Goal: Task Accomplishment & Management: Use online tool/utility

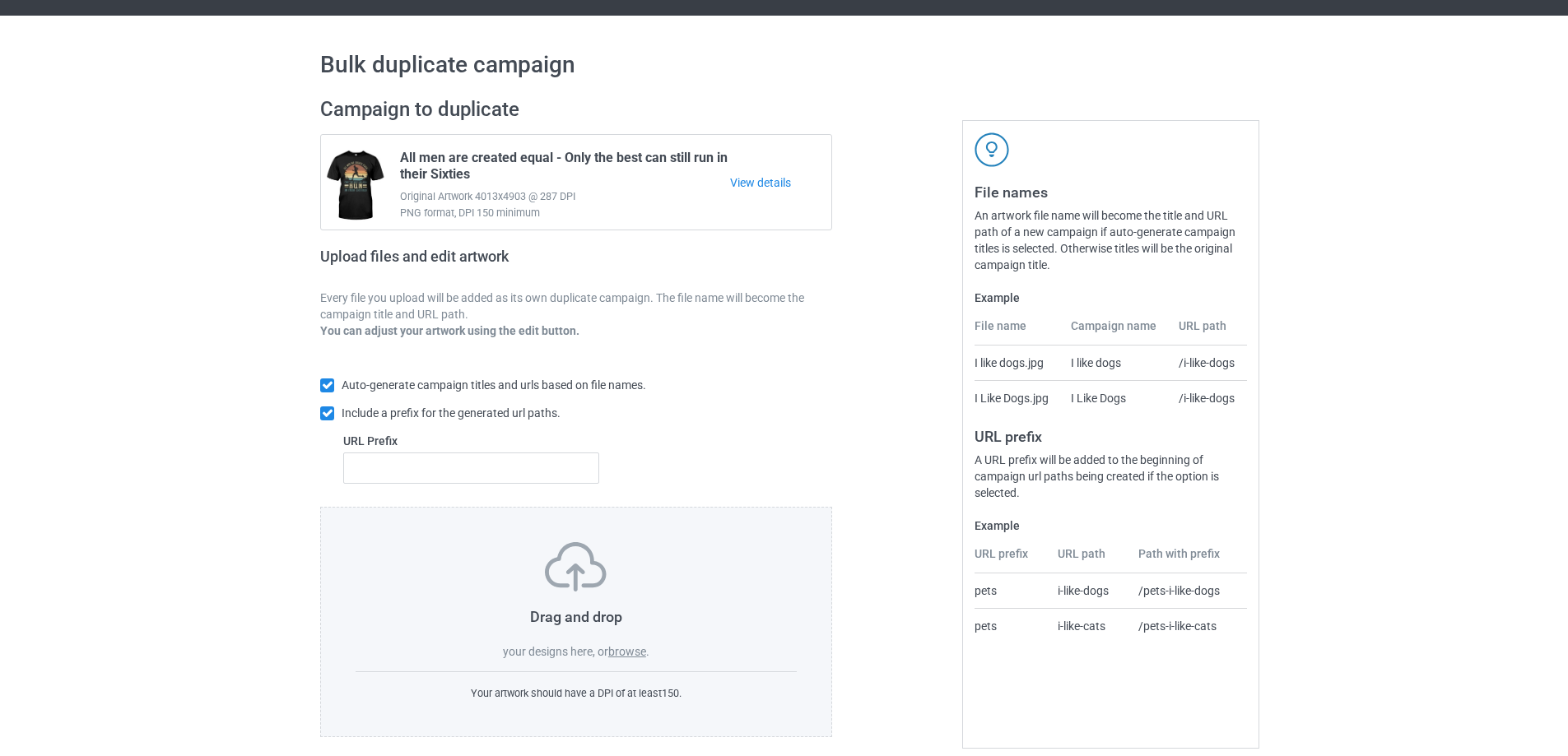
scroll to position [46, 0]
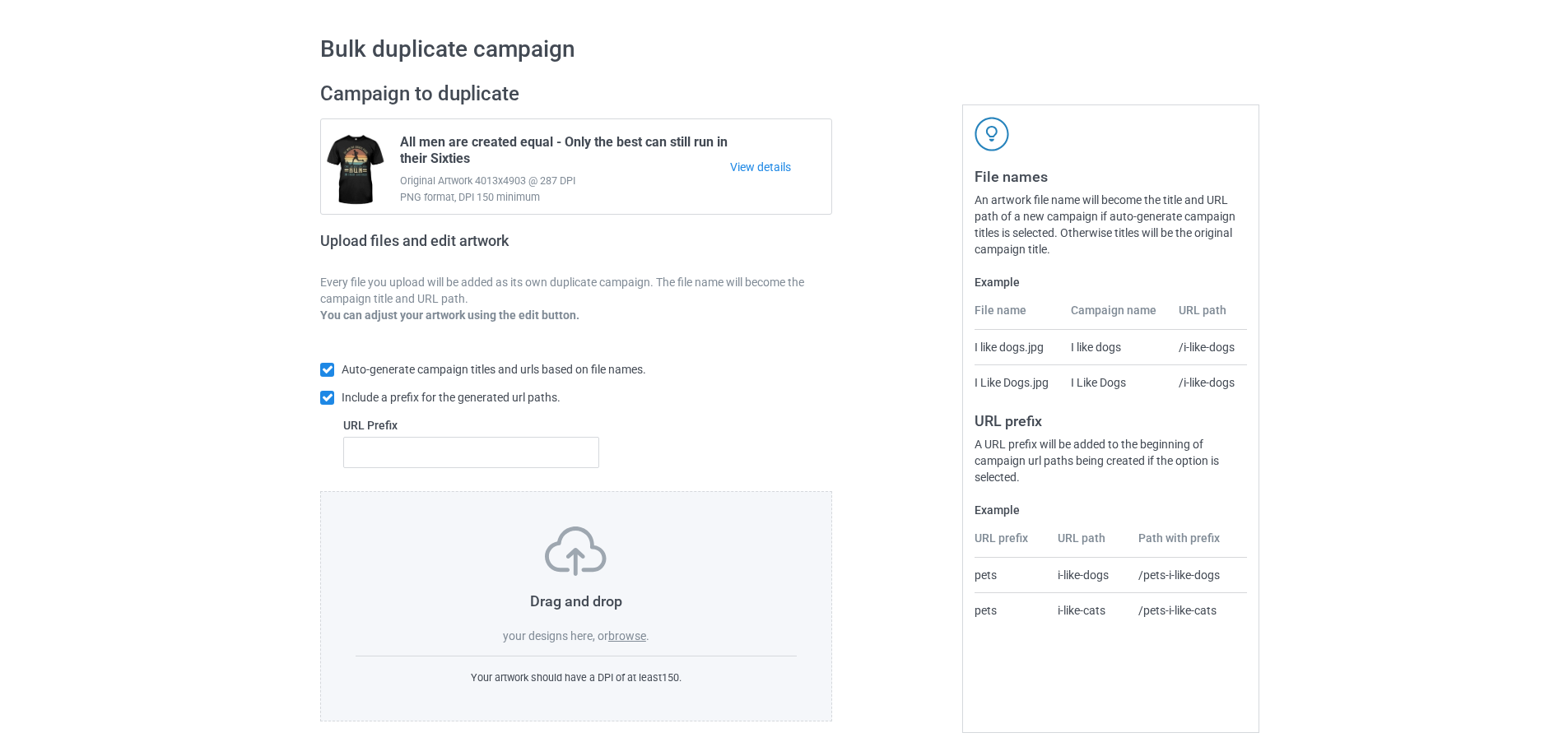
click at [634, 635] on label "browse" at bounding box center [627, 636] width 38 height 13
click at [0, 0] on input "browse" at bounding box center [0, 0] width 0 height 0
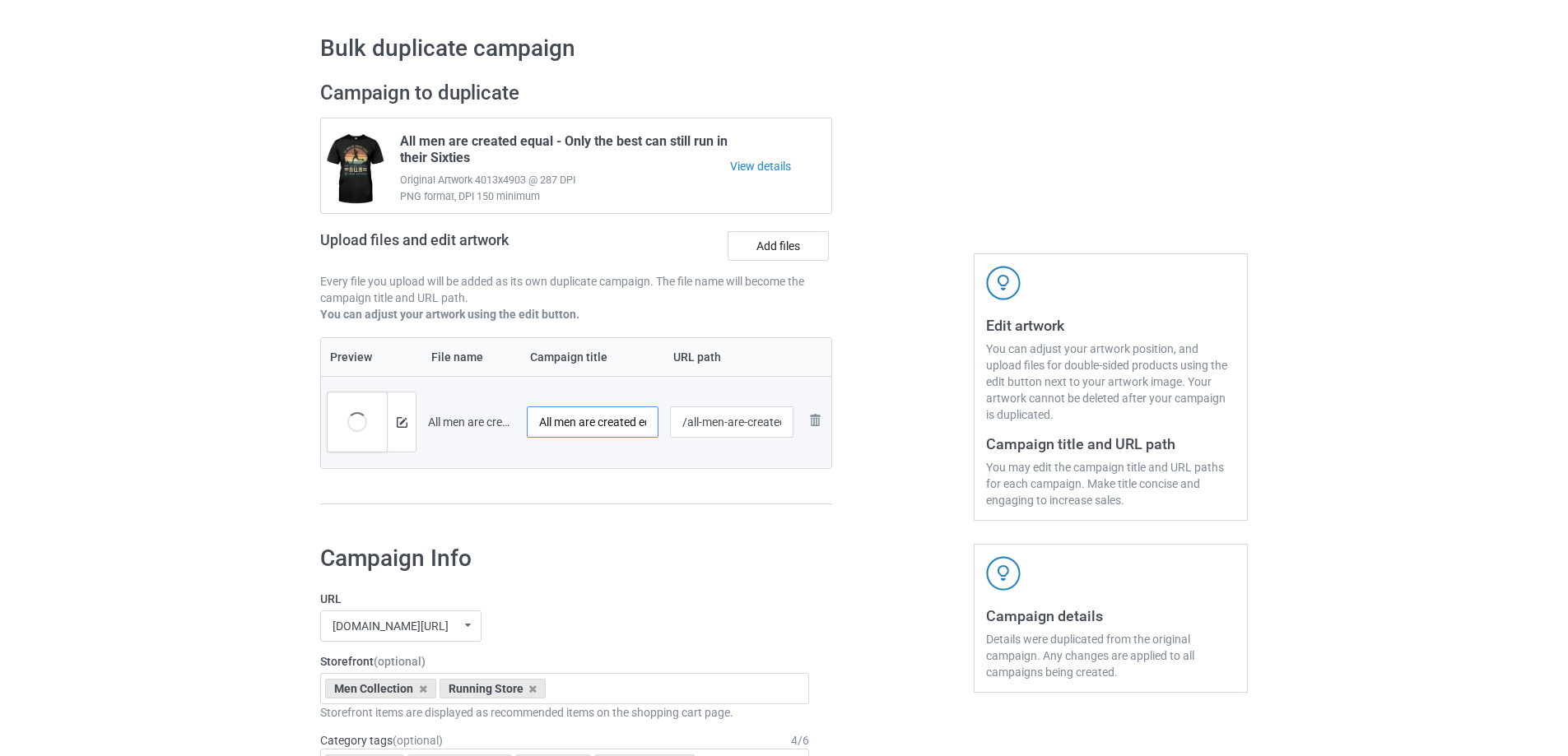
click at [602, 425] on input "All men are created equal - 80s" at bounding box center [592, 421] width 132 height 31
drag, startPoint x: 614, startPoint y: 417, endPoint x: 753, endPoint y: 422, distance: 139.1
click at [753, 422] on tr "Preview and edit artwork All men are created equal - 80s.png All men are create…" at bounding box center [576, 422] width 510 height 92
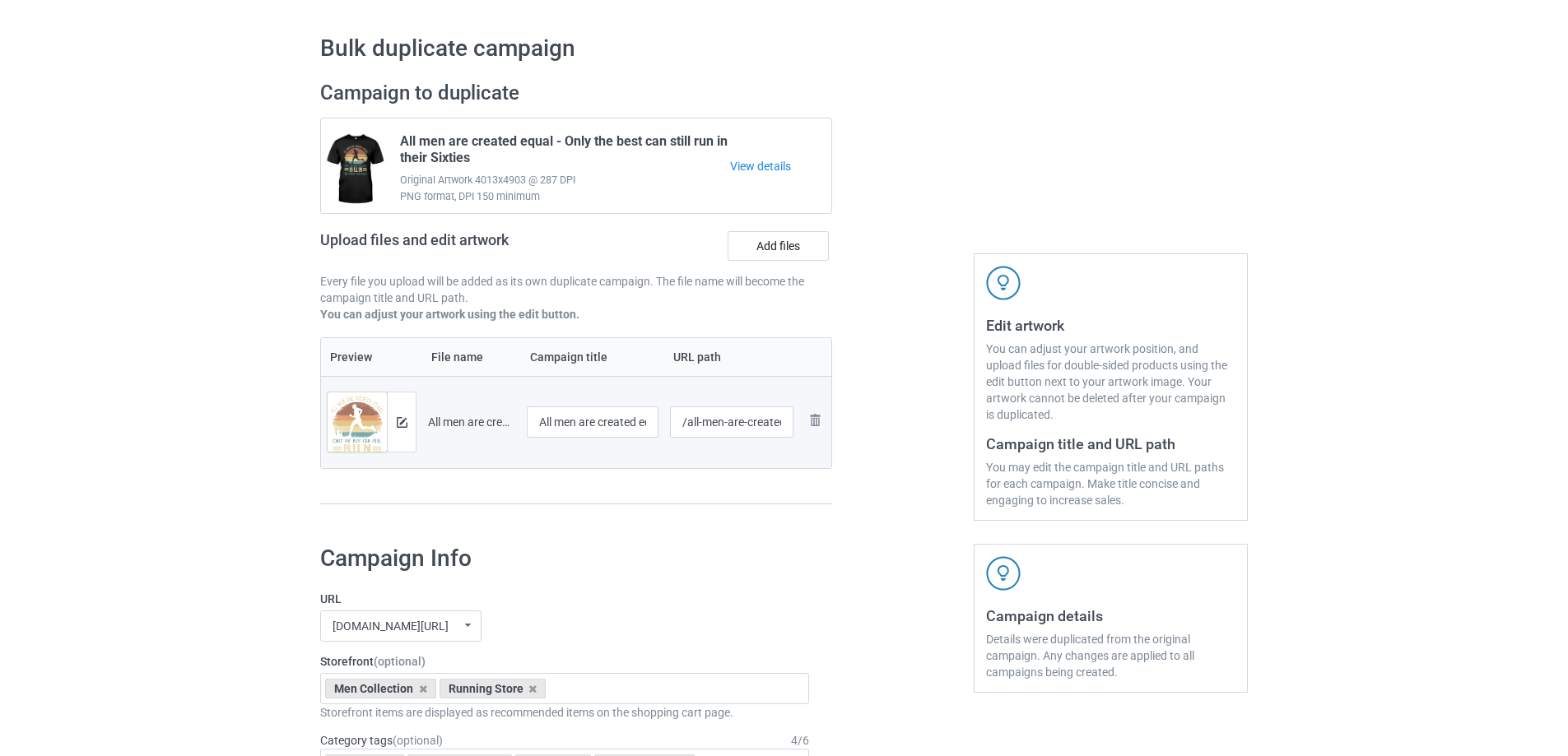
click at [660, 424] on td "All men are created equal - 80s" at bounding box center [593, 422] width 143 height 92
drag, startPoint x: 608, startPoint y: 422, endPoint x: 707, endPoint y: 423, distance: 99.0
click at [720, 421] on tr "Preview and edit artwork All men are created equal - 80s.png All men are create…" at bounding box center [576, 422] width 510 height 92
click at [624, 422] on input "All men are created equal - 80s" at bounding box center [592, 421] width 132 height 31
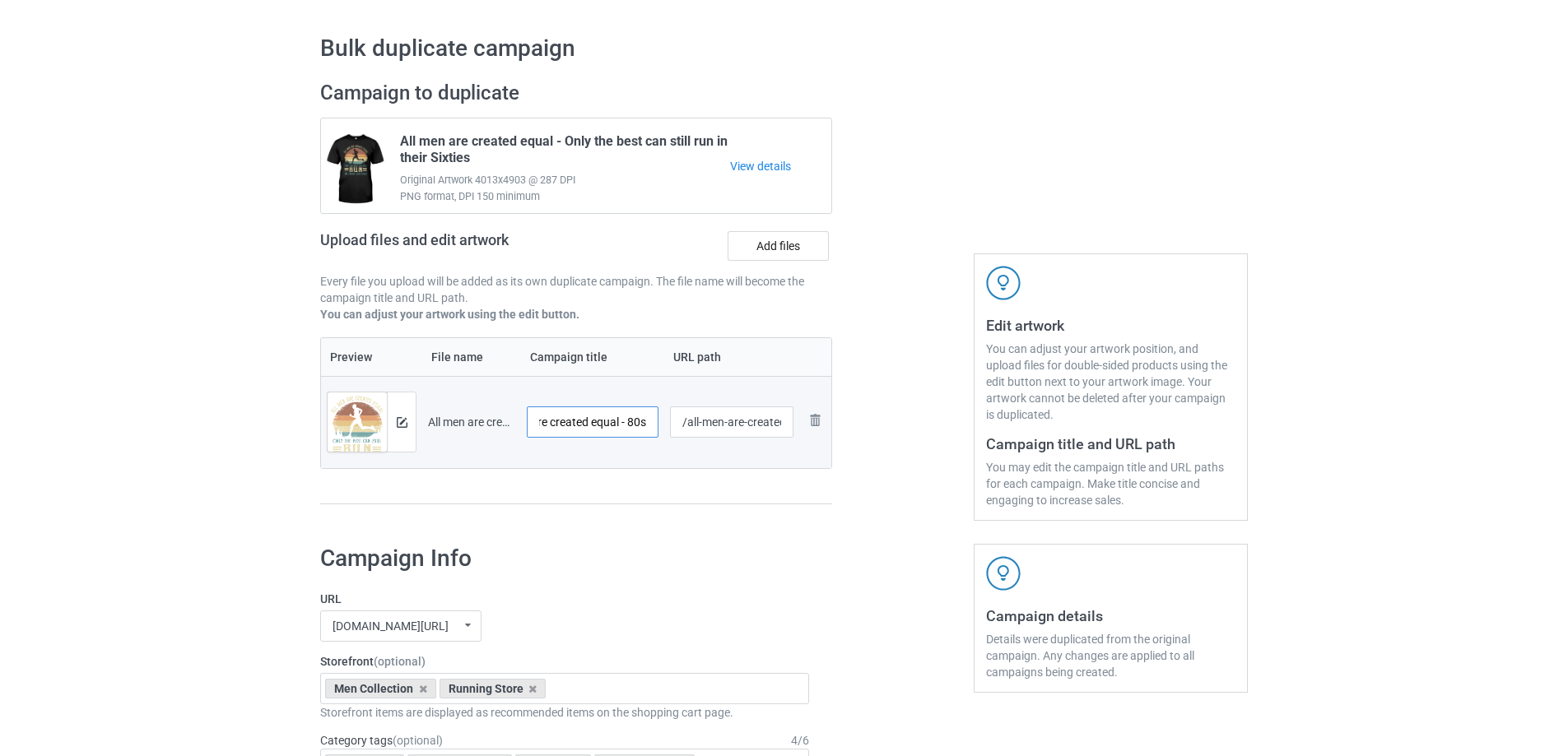
drag, startPoint x: 630, startPoint y: 422, endPoint x: 683, endPoint y: 424, distance: 53.0
click at [683, 424] on tr "Preview and edit artwork All men are created equal - 80s.png All men are create…" at bounding box center [576, 422] width 510 height 92
drag, startPoint x: 628, startPoint y: 420, endPoint x: 685, endPoint y: 427, distance: 57.4
click at [685, 427] on tr "Preview and edit artwork All men are created equal - 80s.png All men are create…" at bounding box center [576, 422] width 510 height 92
paste input "only the best can still run in their"
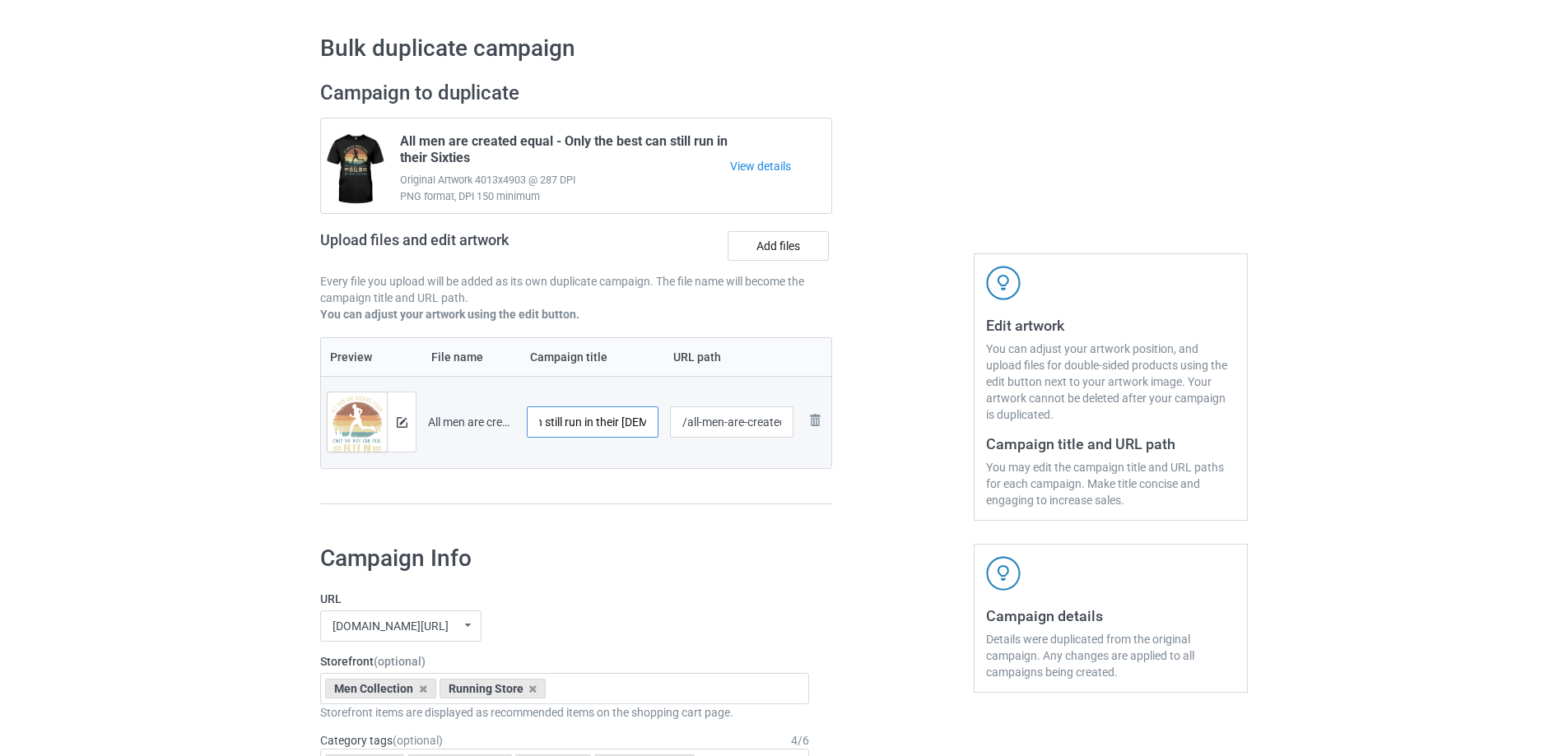
scroll to position [0, 220]
drag, startPoint x: 627, startPoint y: 420, endPoint x: 680, endPoint y: 428, distance: 53.6
click at [680, 428] on tr "Preview and edit artwork All men are created equal - 80s.png All men are create…" at bounding box center [576, 422] width 510 height 92
type input "All men are created equal - only the best can still run in their [DEMOGRAPHIC_D…"
click at [702, 424] on input "/all-men-are-created-equal-80-s" at bounding box center [732, 421] width 124 height 31
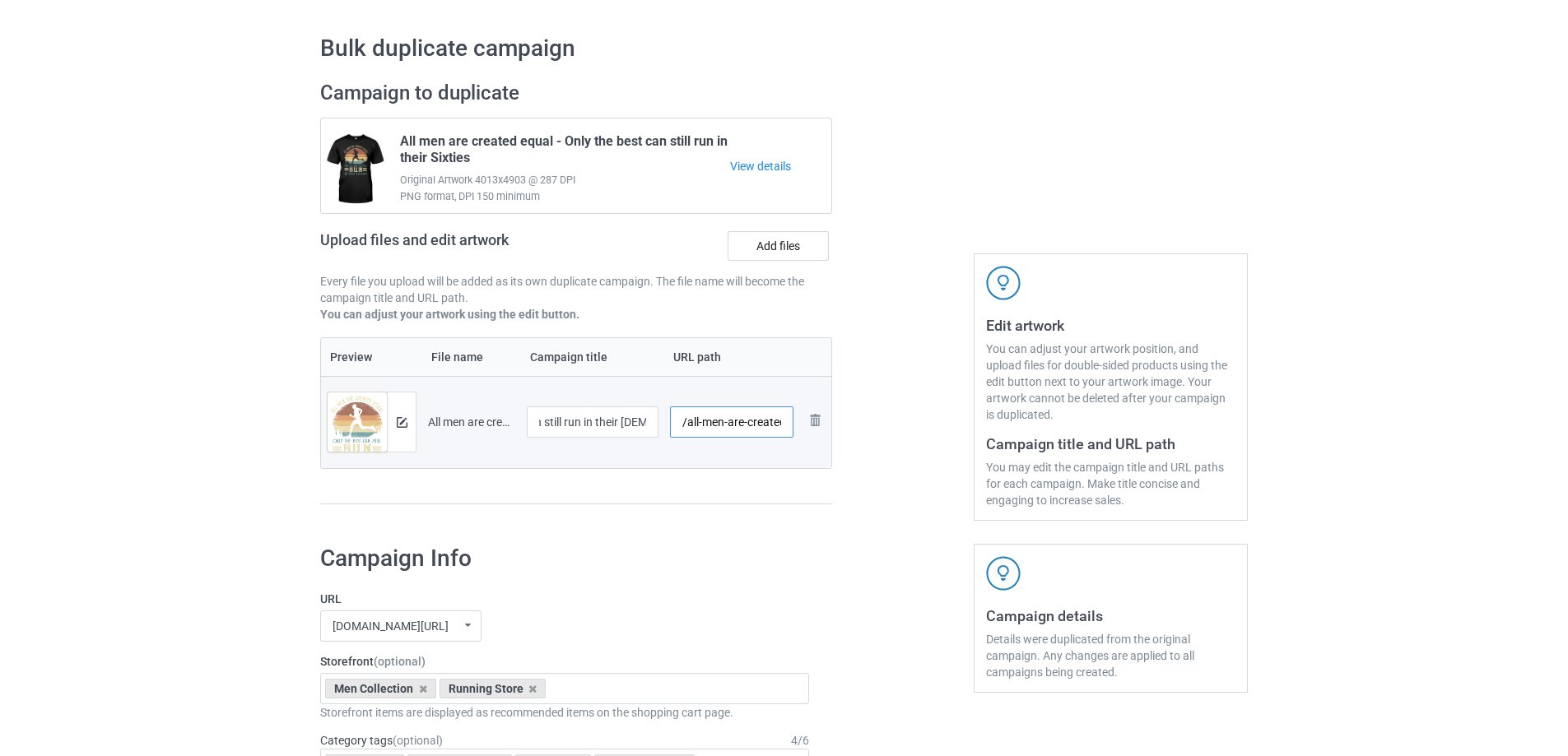
scroll to position [0, 0]
click at [691, 425] on input "/all-men-are-created-equal-80-s" at bounding box center [732, 421] width 124 height 31
drag, startPoint x: 689, startPoint y: 427, endPoint x: 861, endPoint y: 429, distance: 172.0
click at [861, 429] on div "Campaign to duplicate All men are created equal - Only the best can still run i…" at bounding box center [784, 300] width 951 height 463
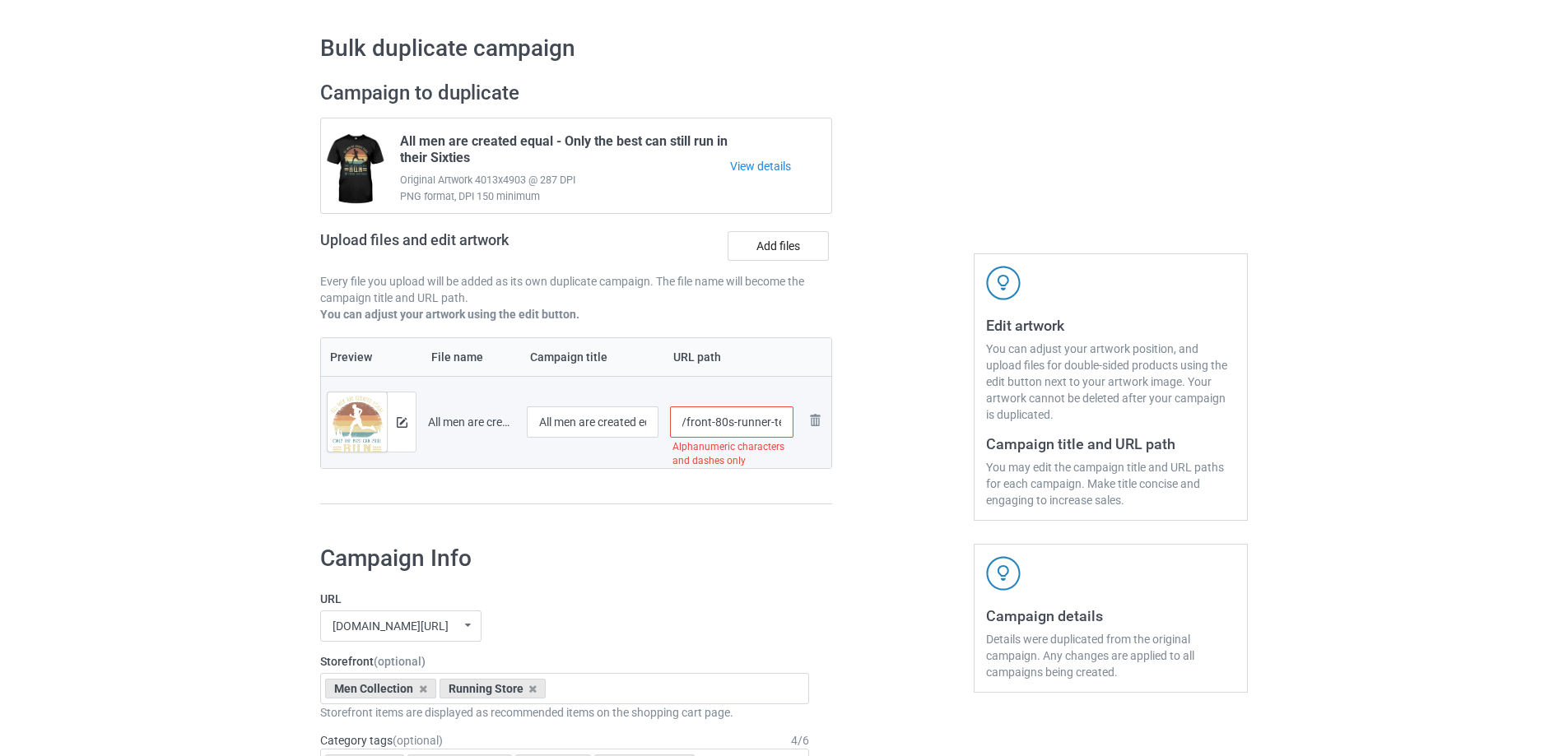
scroll to position [0, 6]
type input "/front-80s-runner-tee"
click at [911, 420] on div at bounding box center [903, 300] width 119 height 463
click at [407, 422] on div at bounding box center [401, 421] width 29 height 59
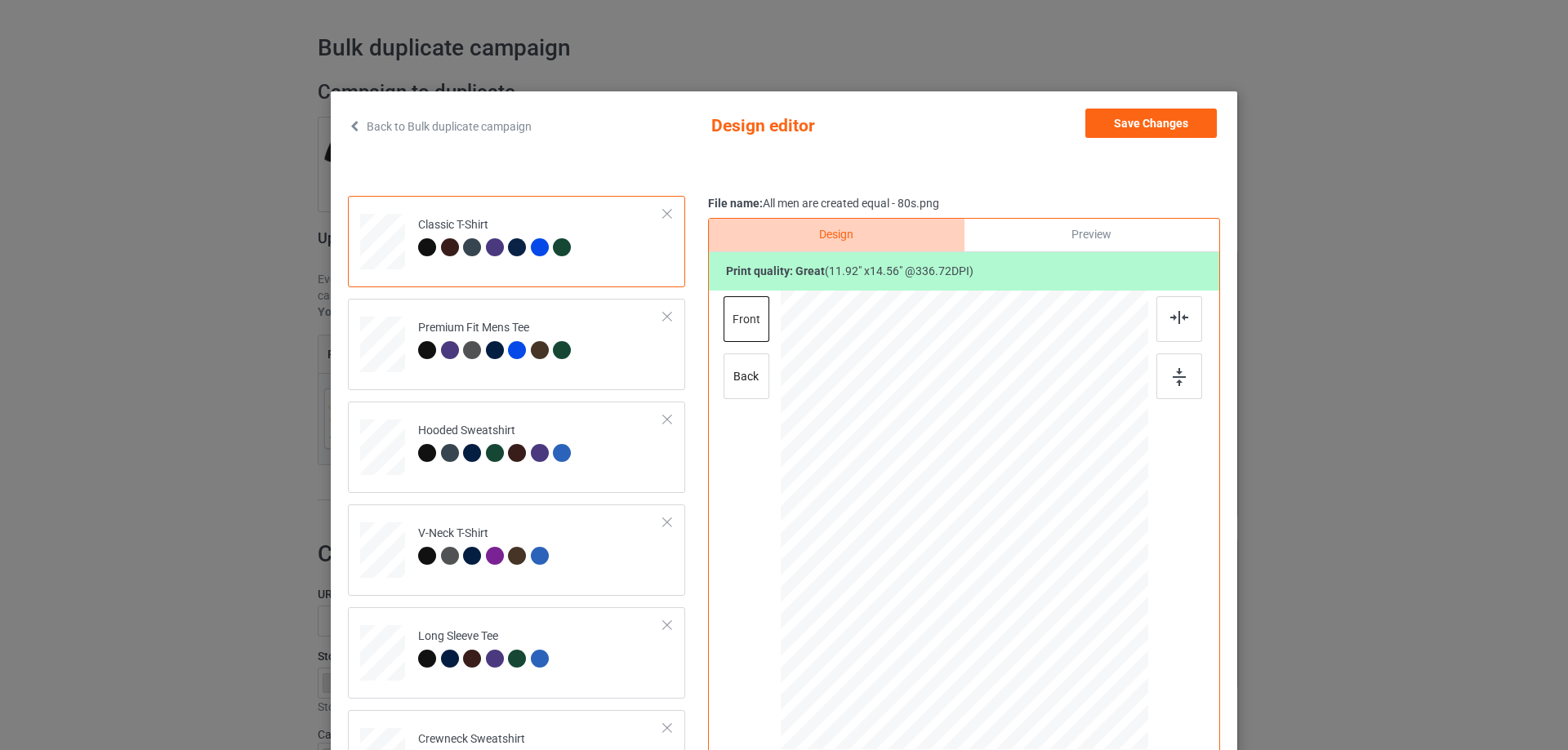
drag, startPoint x: 972, startPoint y: 154, endPoint x: 961, endPoint y: 146, distance: 13.6
click at [968, 153] on div at bounding box center [784, 170] width 872 height 40
click at [424, 245] on div at bounding box center [427, 247] width 18 height 18
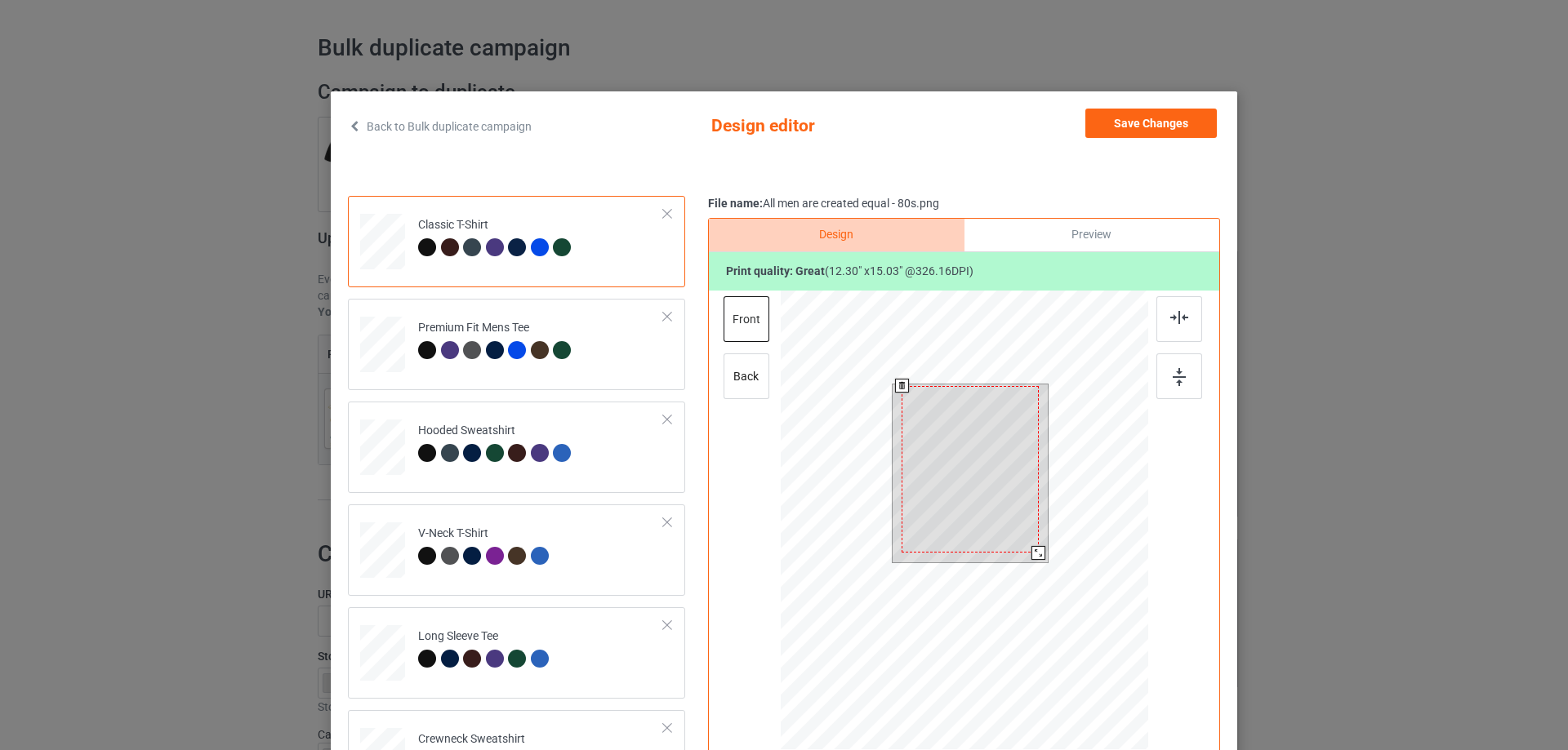
click at [1033, 552] on div at bounding box center [1038, 553] width 14 height 14
click at [1134, 117] on button "Save Changes" at bounding box center [1152, 123] width 132 height 29
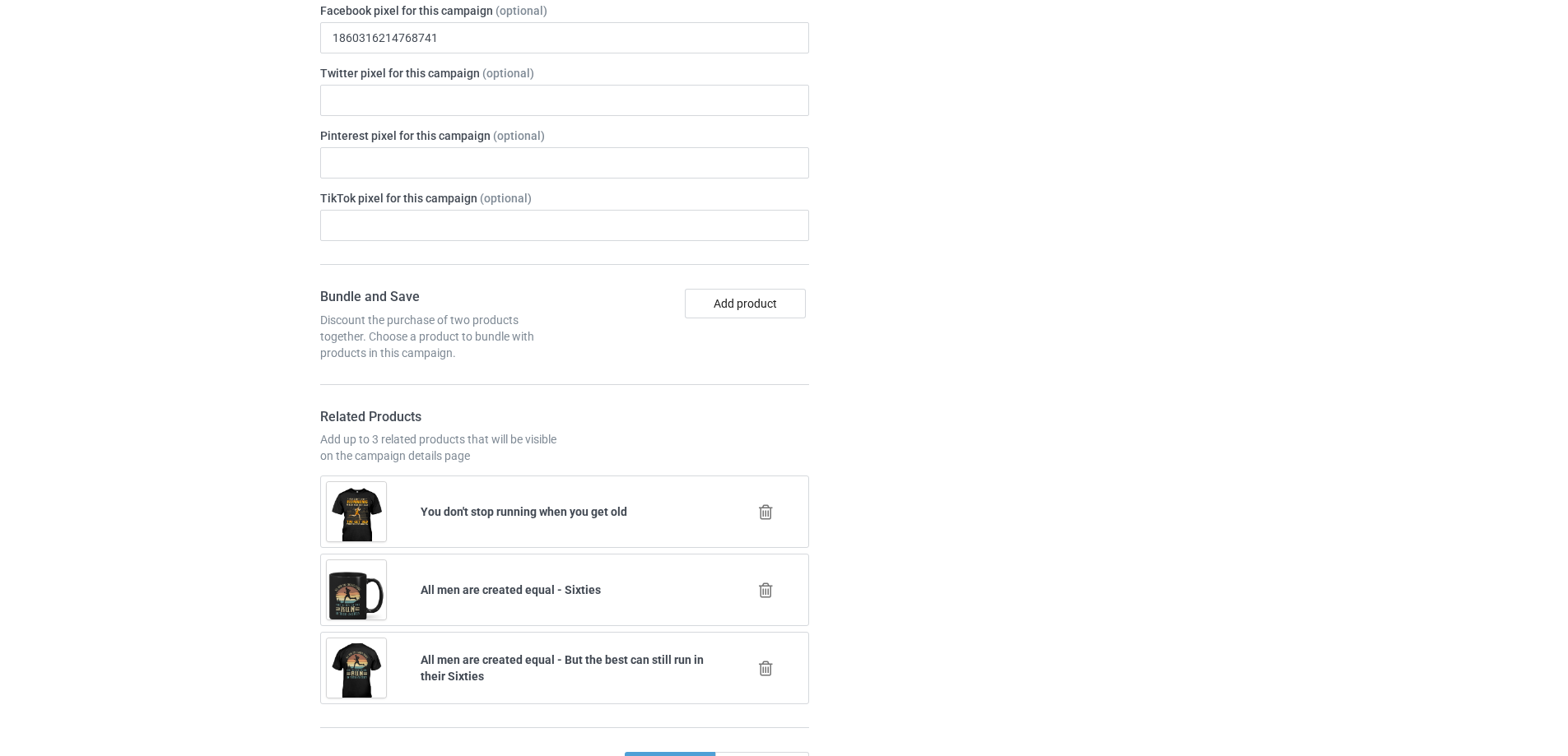
scroll to position [1143, 0]
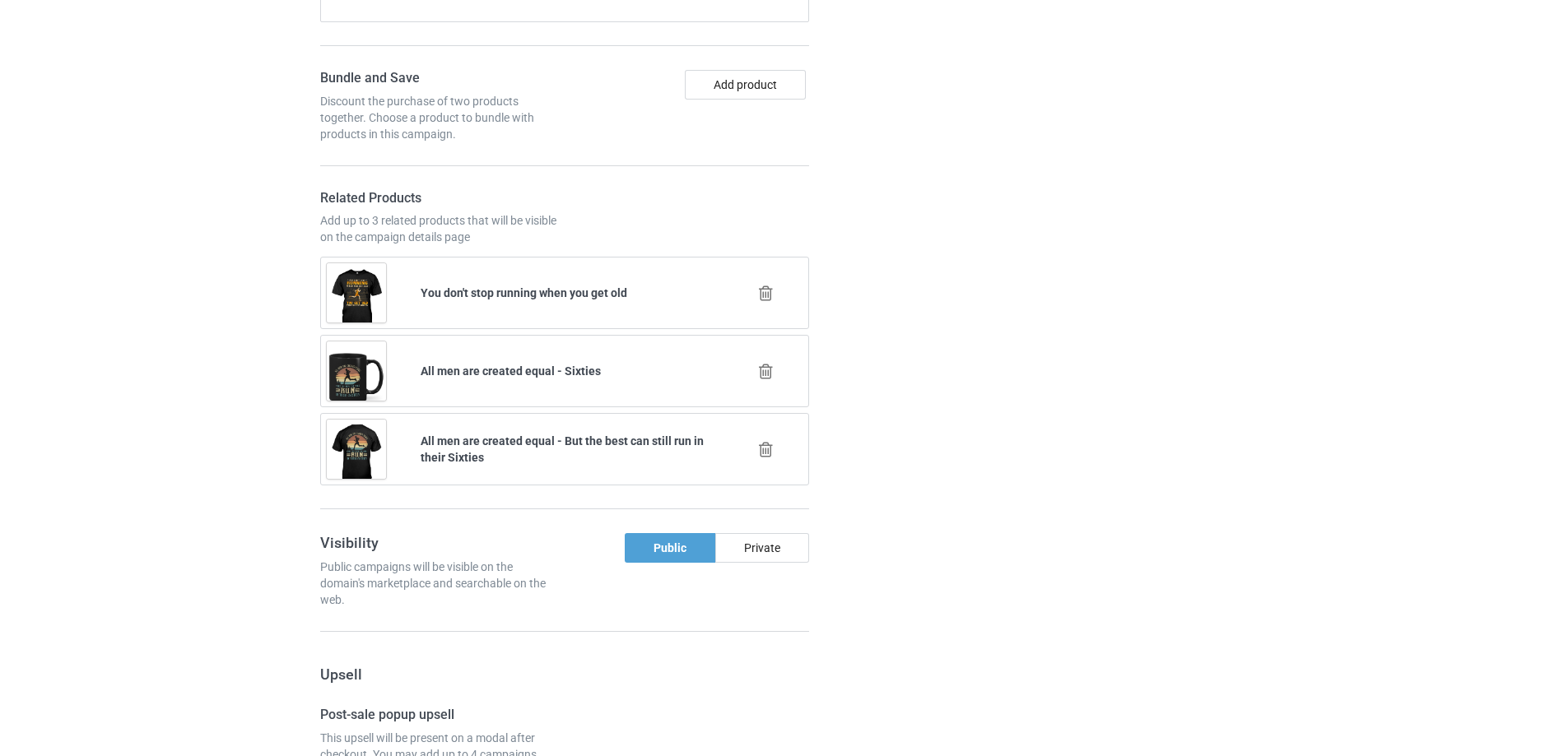
click at [769, 452] on icon at bounding box center [765, 450] width 20 height 18
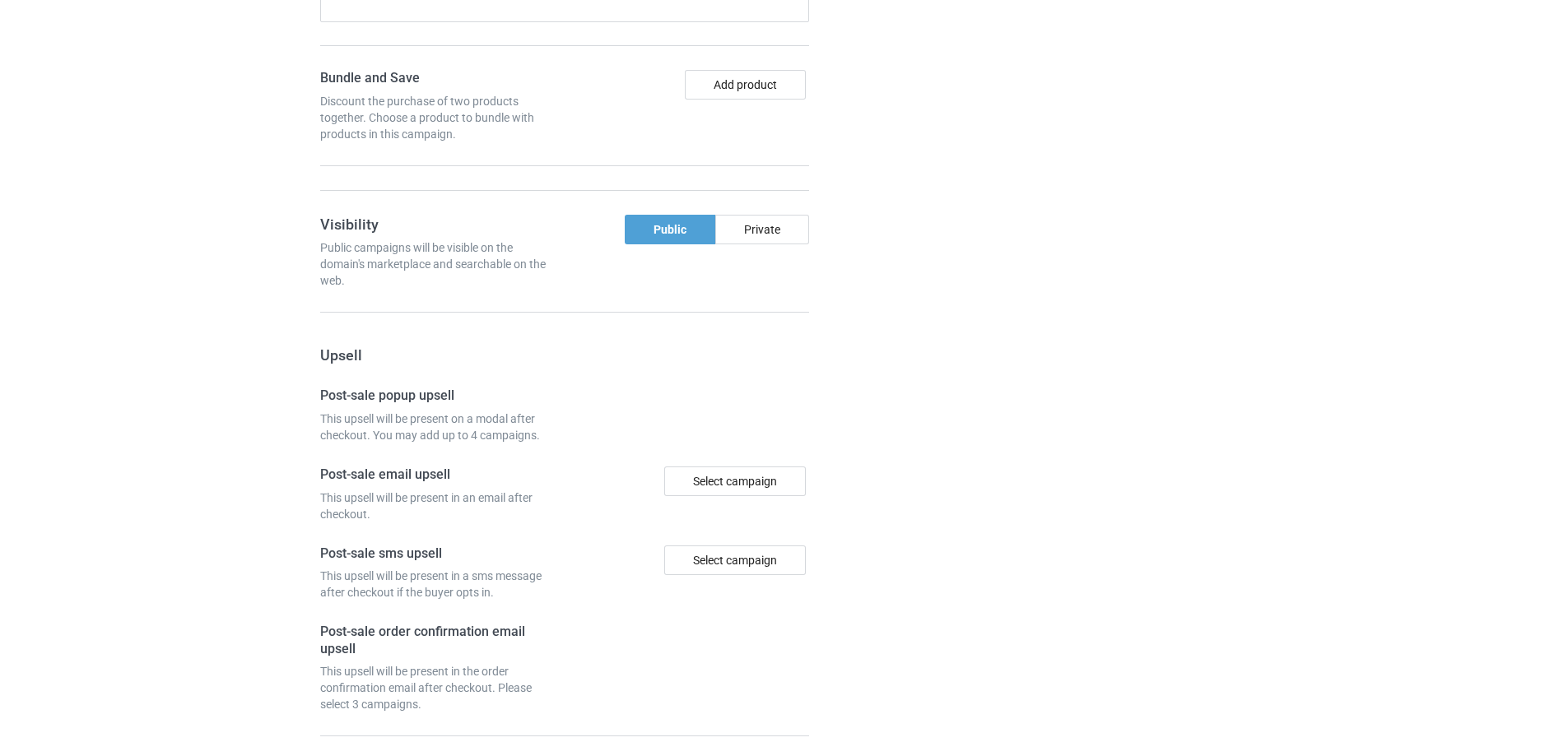
click at [891, 430] on div at bounding box center [903, 150] width 119 height 1431
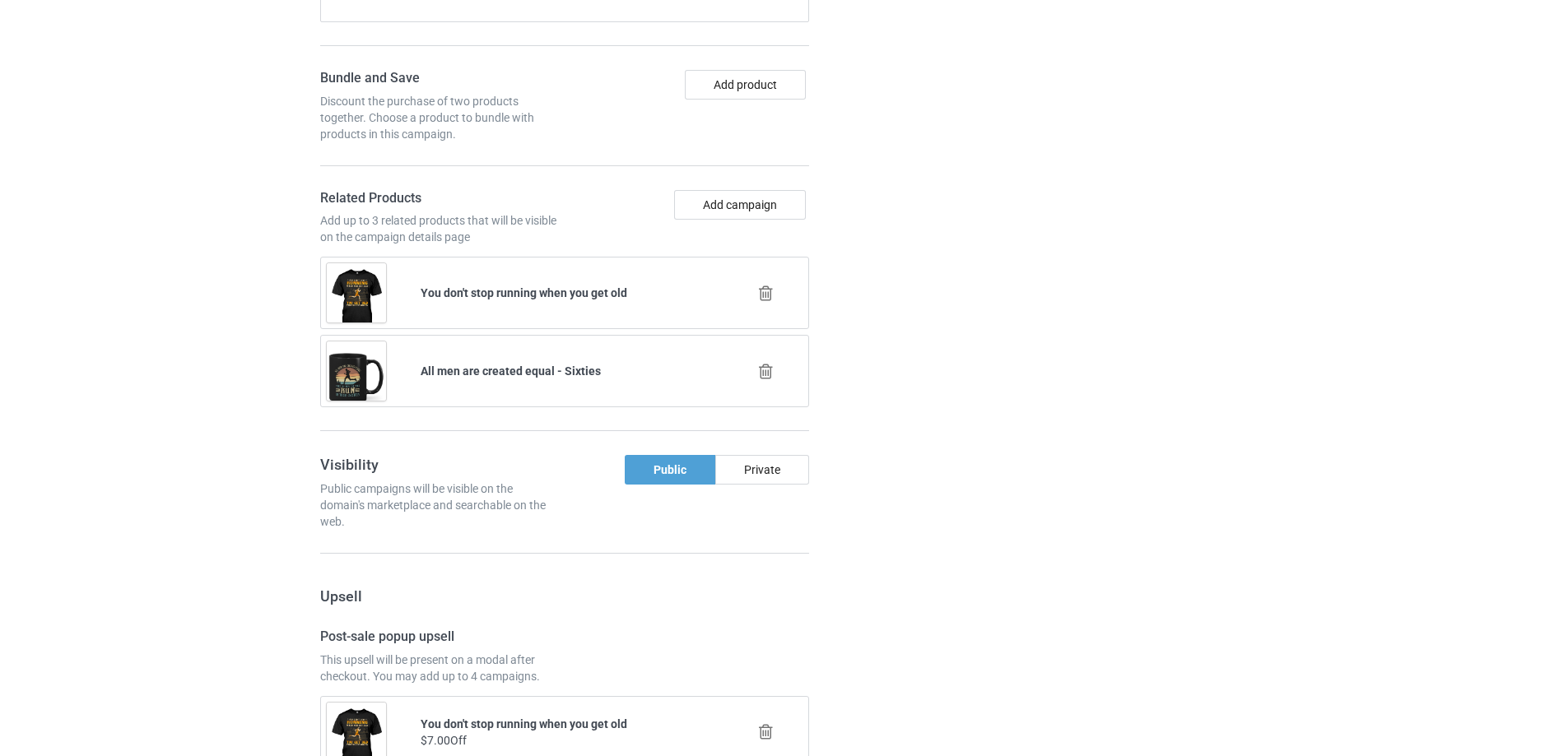
click at [1012, 256] on div "Campaign details Details were duplicated from the original campaign. Any change…" at bounding box center [1111, 629] width 297 height 2389
click at [764, 374] on icon at bounding box center [765, 372] width 20 height 18
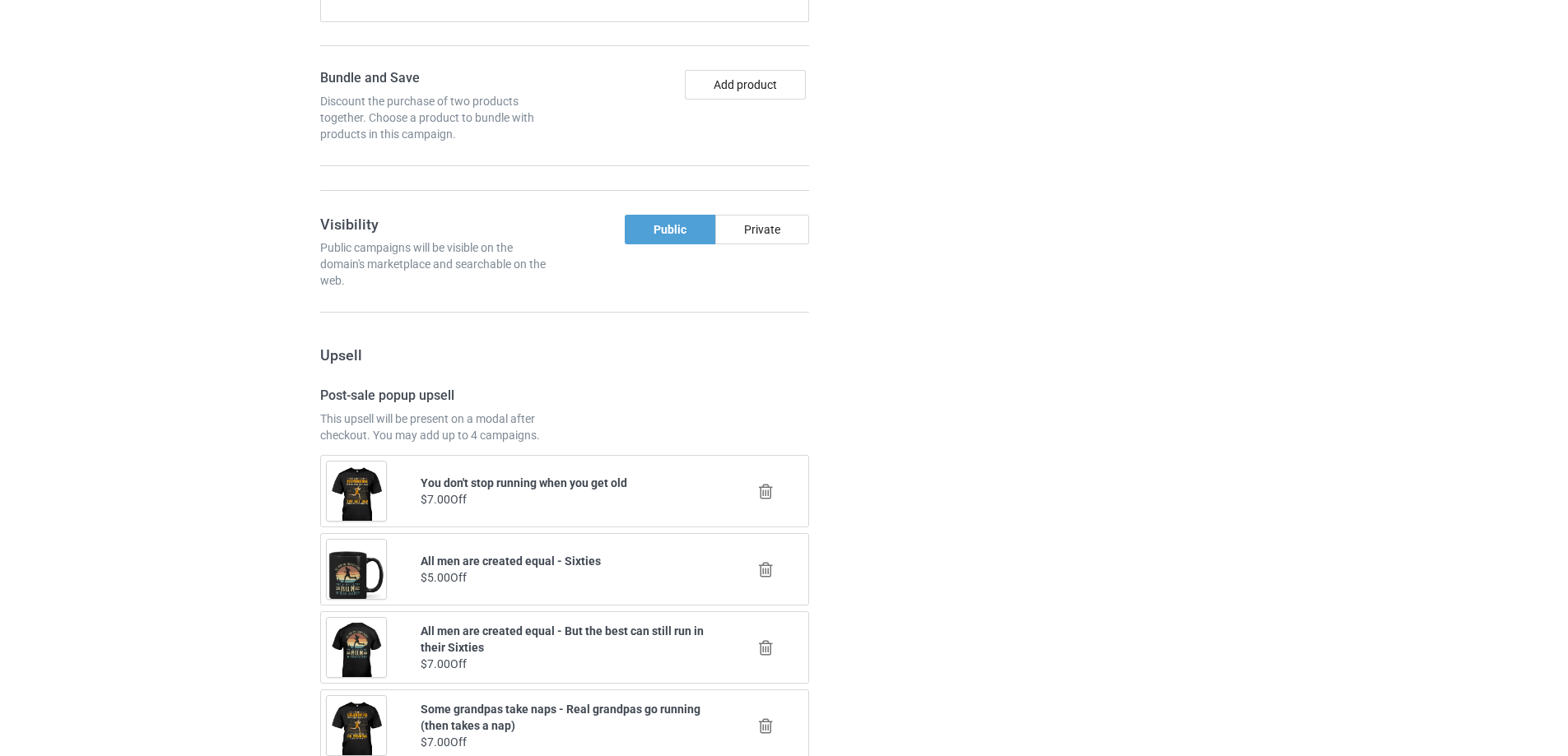
click at [895, 364] on div at bounding box center [903, 509] width 119 height 2148
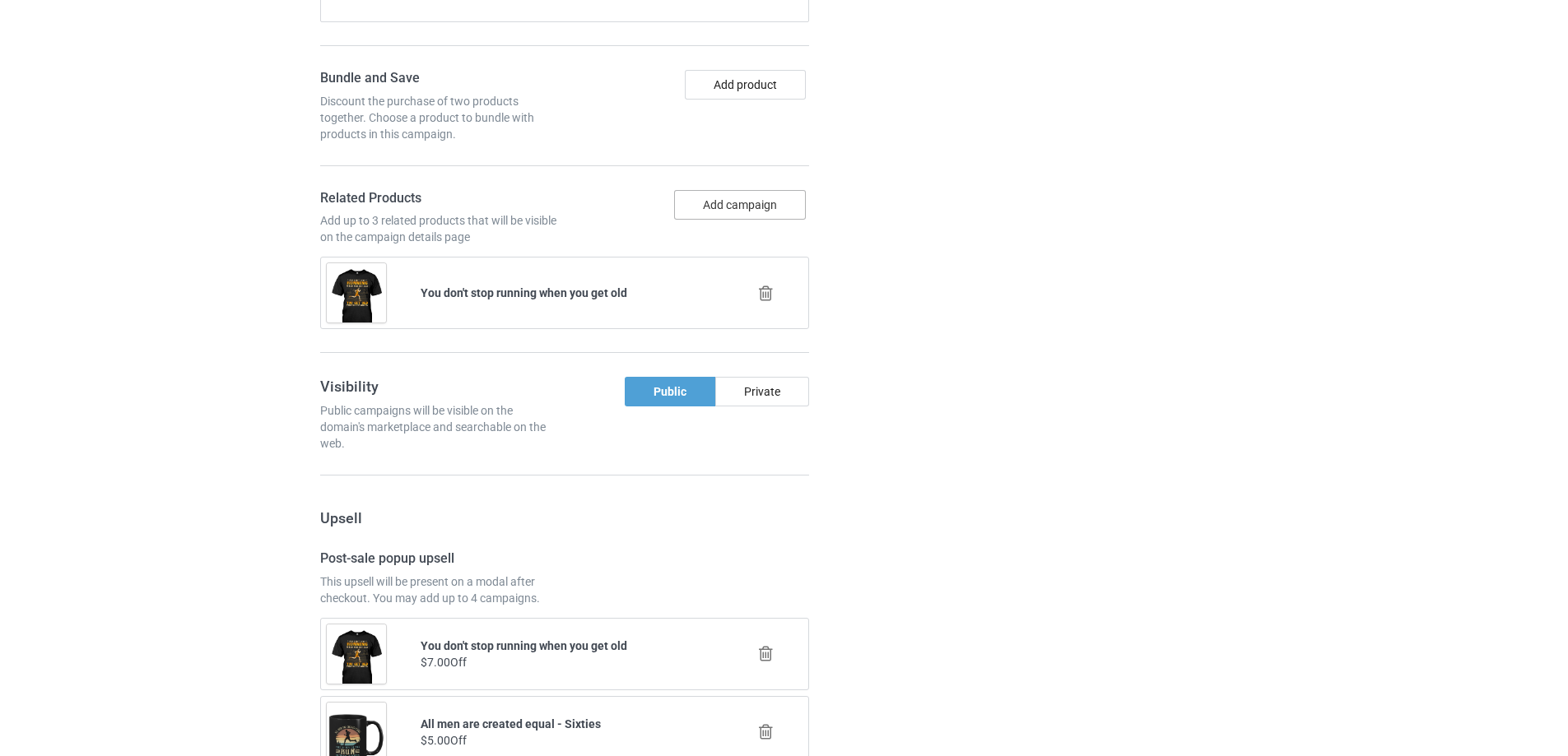
click at [768, 211] on button "Add campaign" at bounding box center [739, 204] width 132 height 29
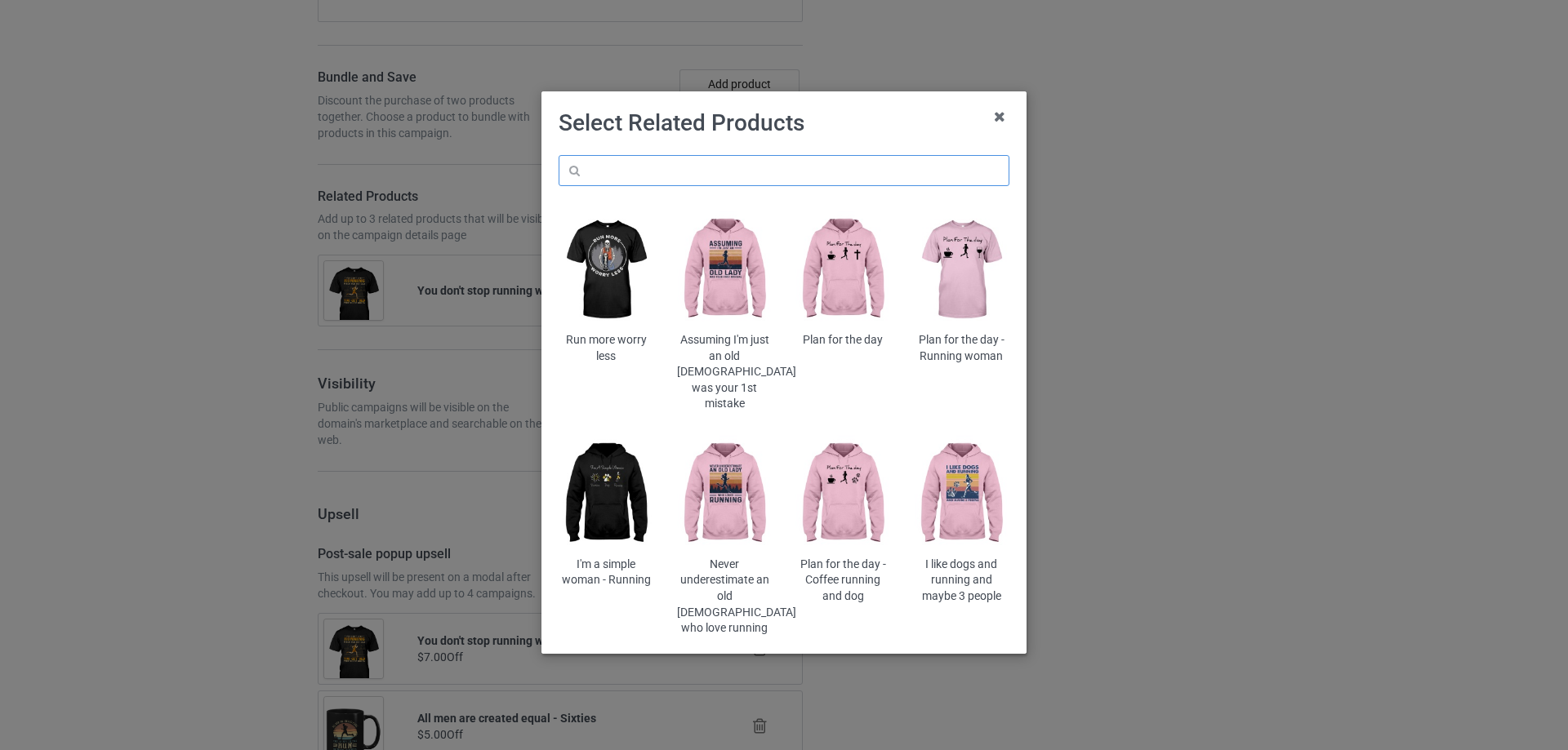
click at [844, 172] on input "text" at bounding box center [784, 170] width 451 height 31
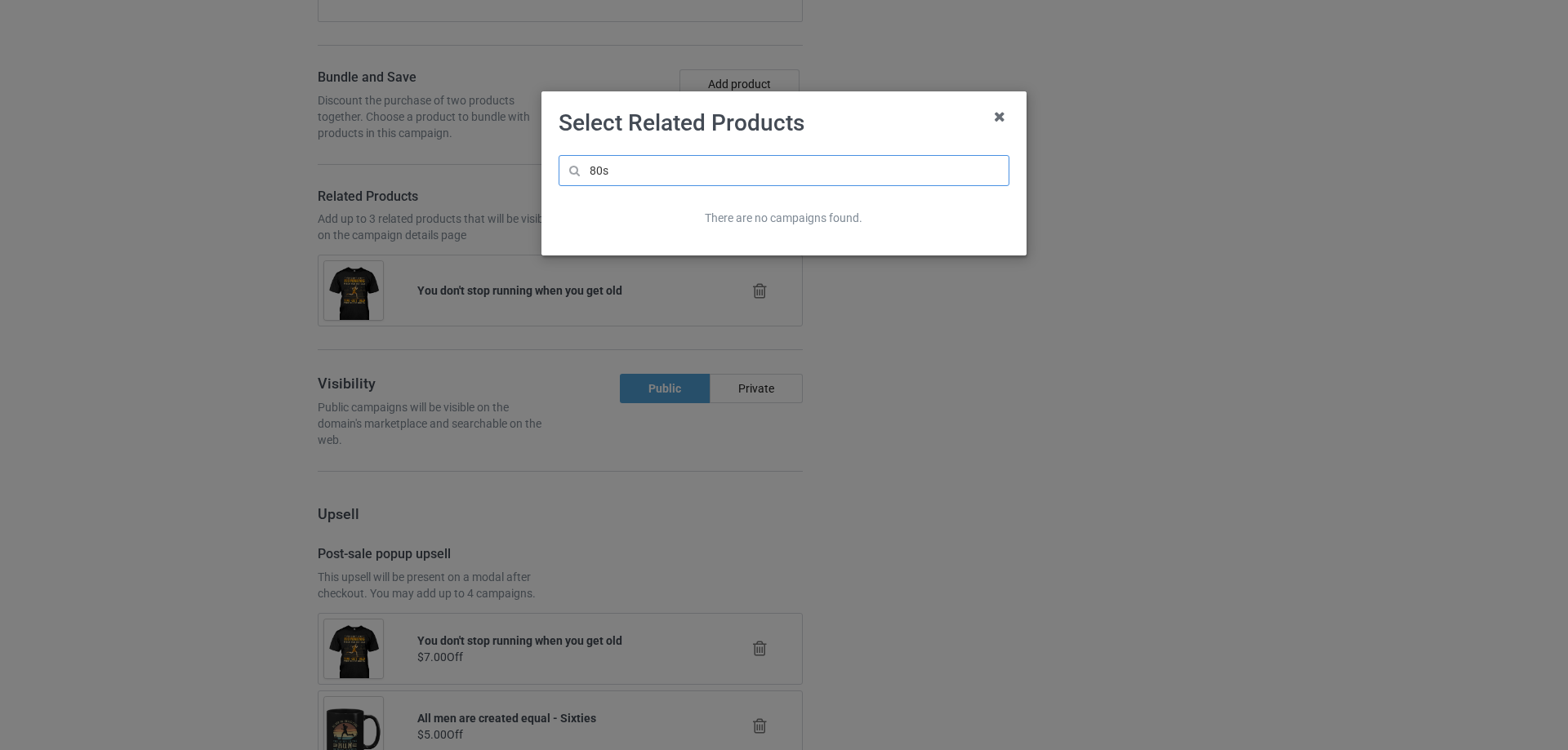
type input "80s"
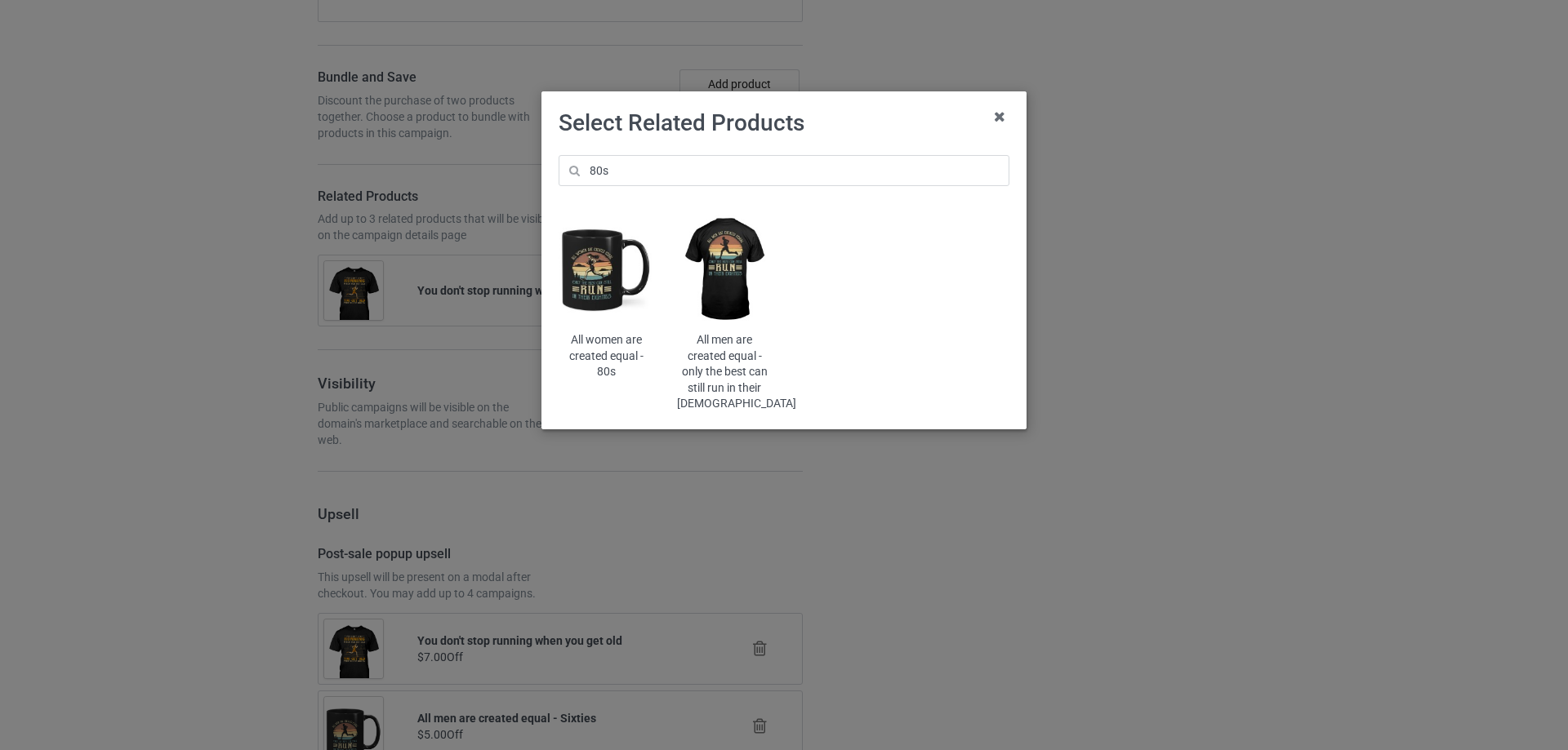
click at [720, 273] on img at bounding box center [725, 270] width 96 height 119
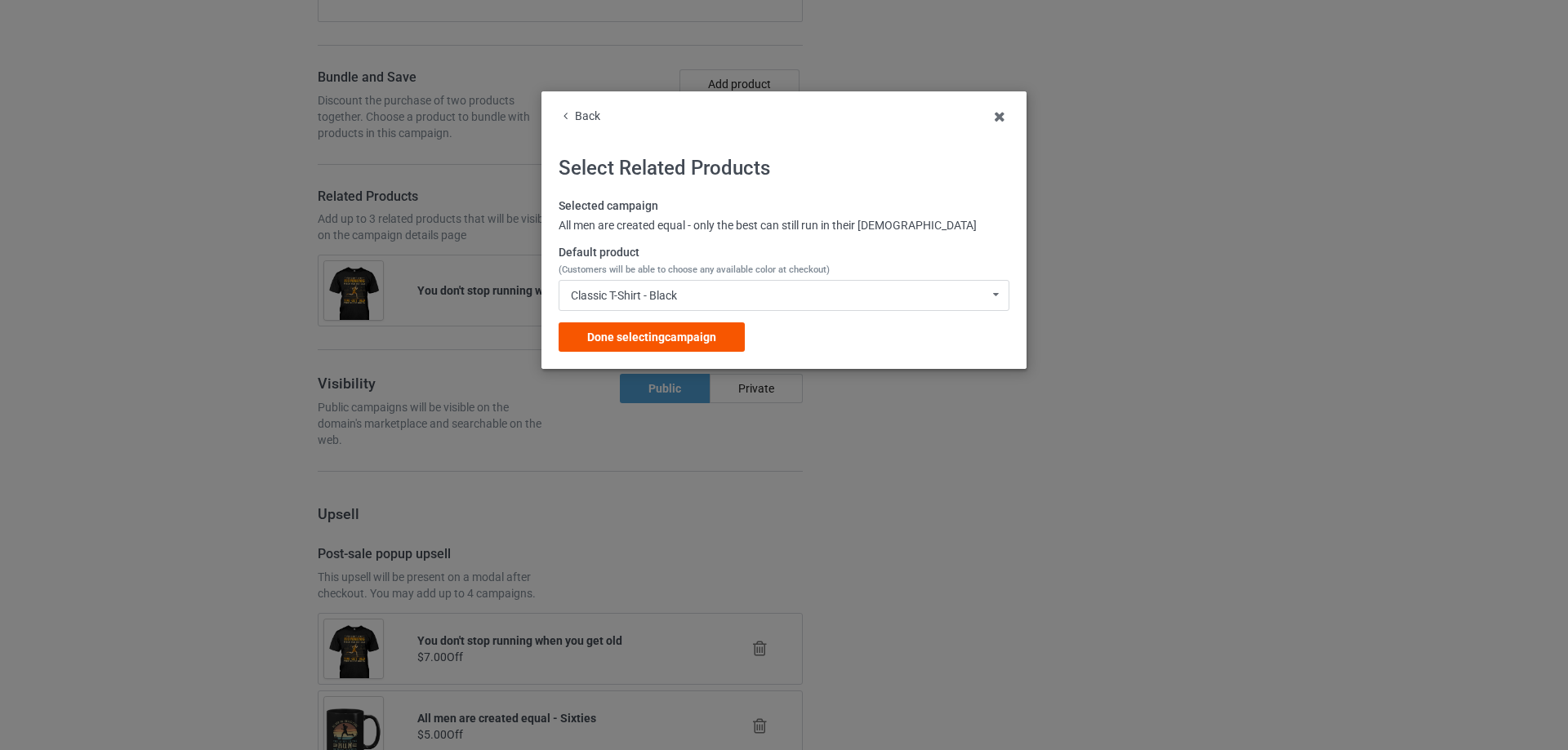
click at [654, 335] on span "Done selecting campaign" at bounding box center [651, 337] width 129 height 13
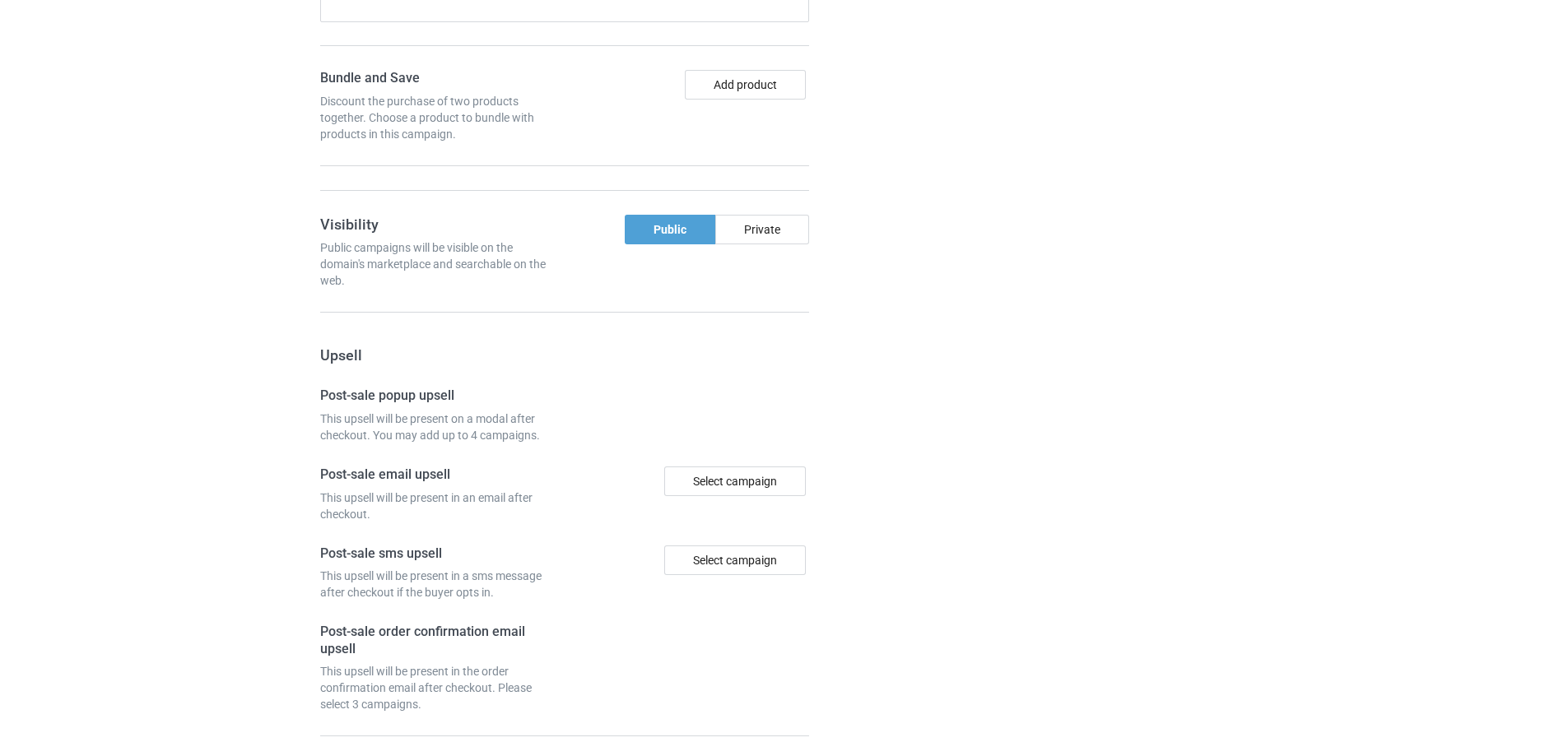
click at [989, 325] on div "Campaign details Details were duplicated from the original campaign. Any change…" at bounding box center [1111, 150] width 297 height 1431
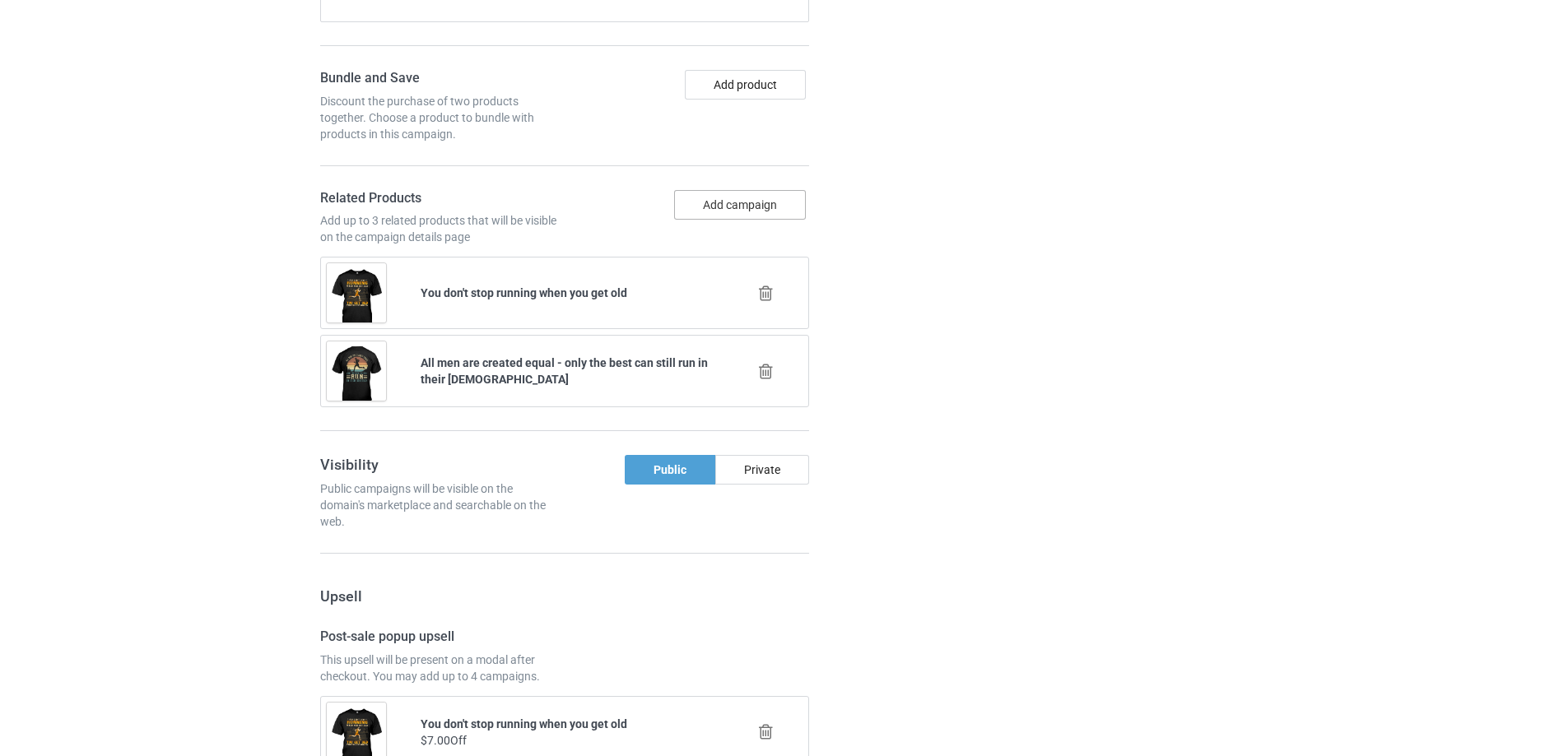
click at [754, 204] on button "Add campaign" at bounding box center [739, 204] width 132 height 29
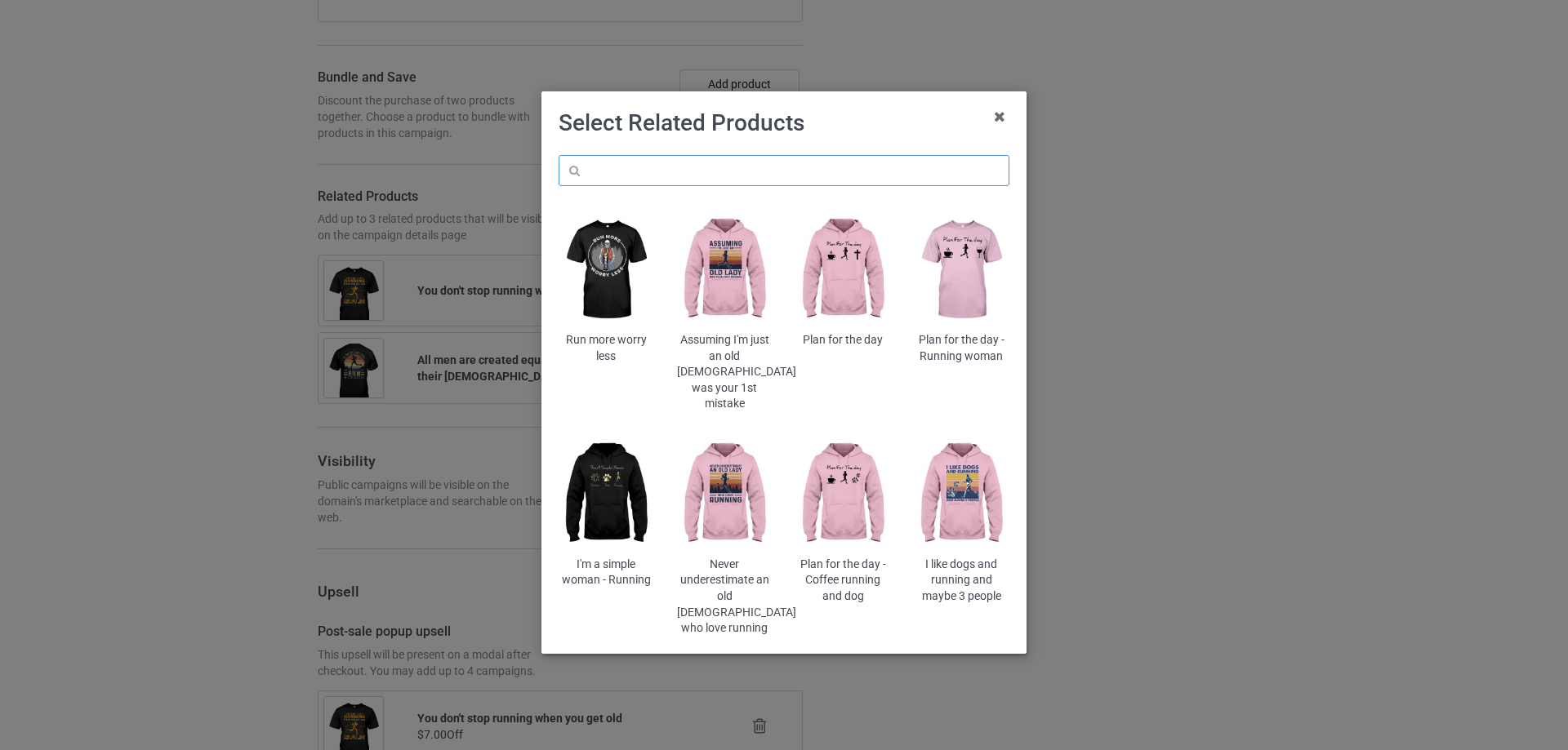
click at [756, 173] on input "text" at bounding box center [784, 170] width 451 height 31
type input "I like beer"
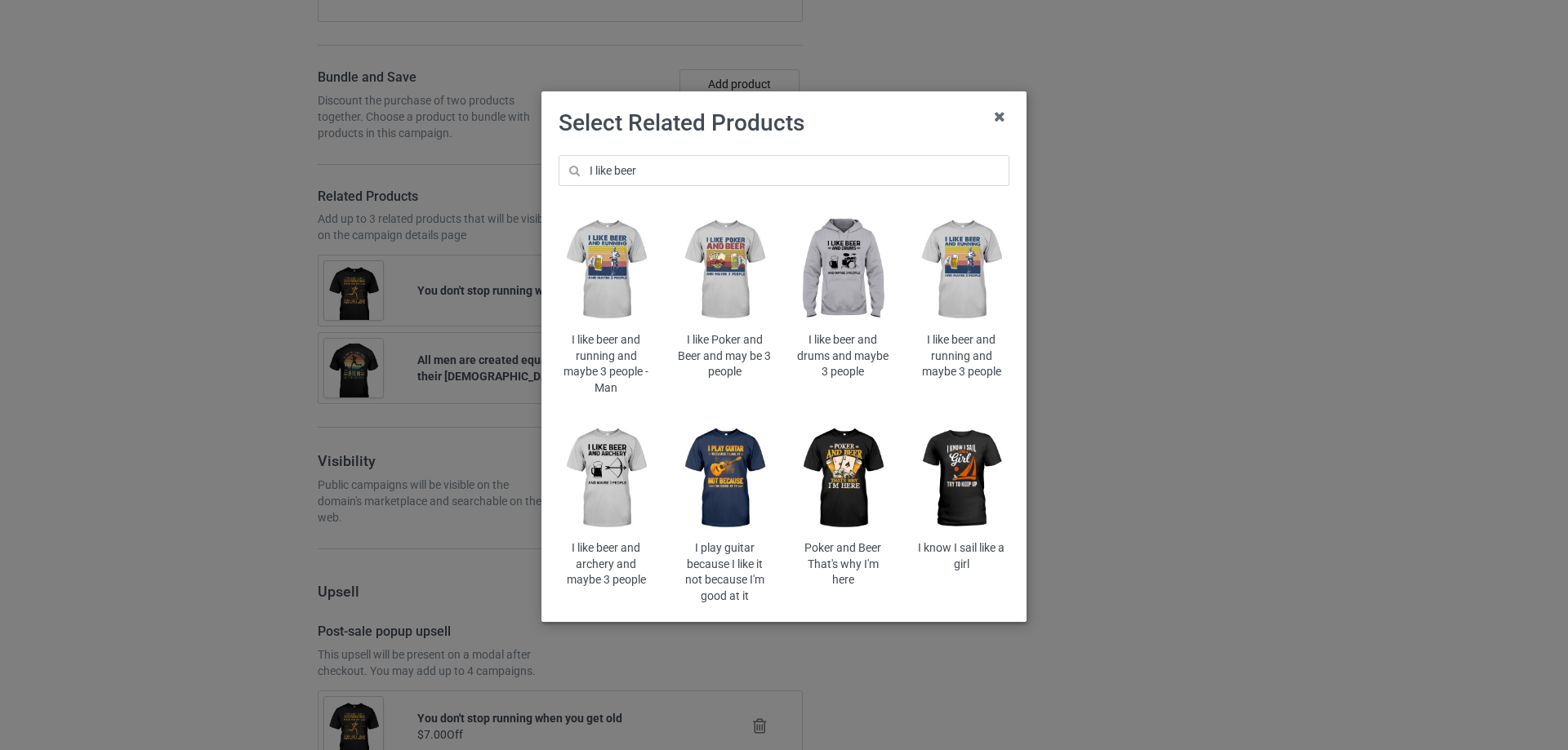
click at [970, 263] on img at bounding box center [961, 270] width 96 height 119
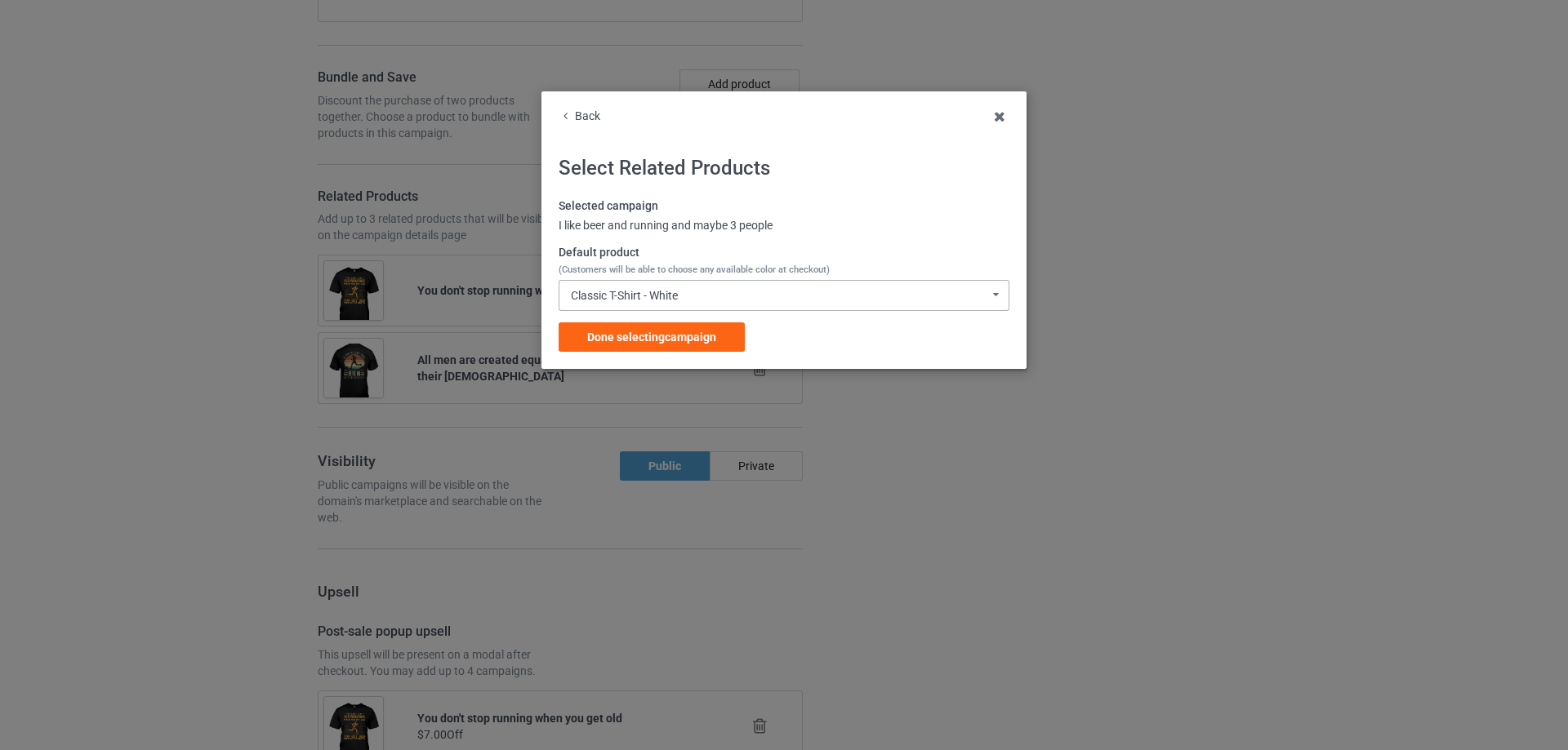
click at [687, 301] on div "Classic T-Shirt - White Classic T-Shirt - White Classic T-Shirt - Ash Classic T…" at bounding box center [784, 295] width 451 height 31
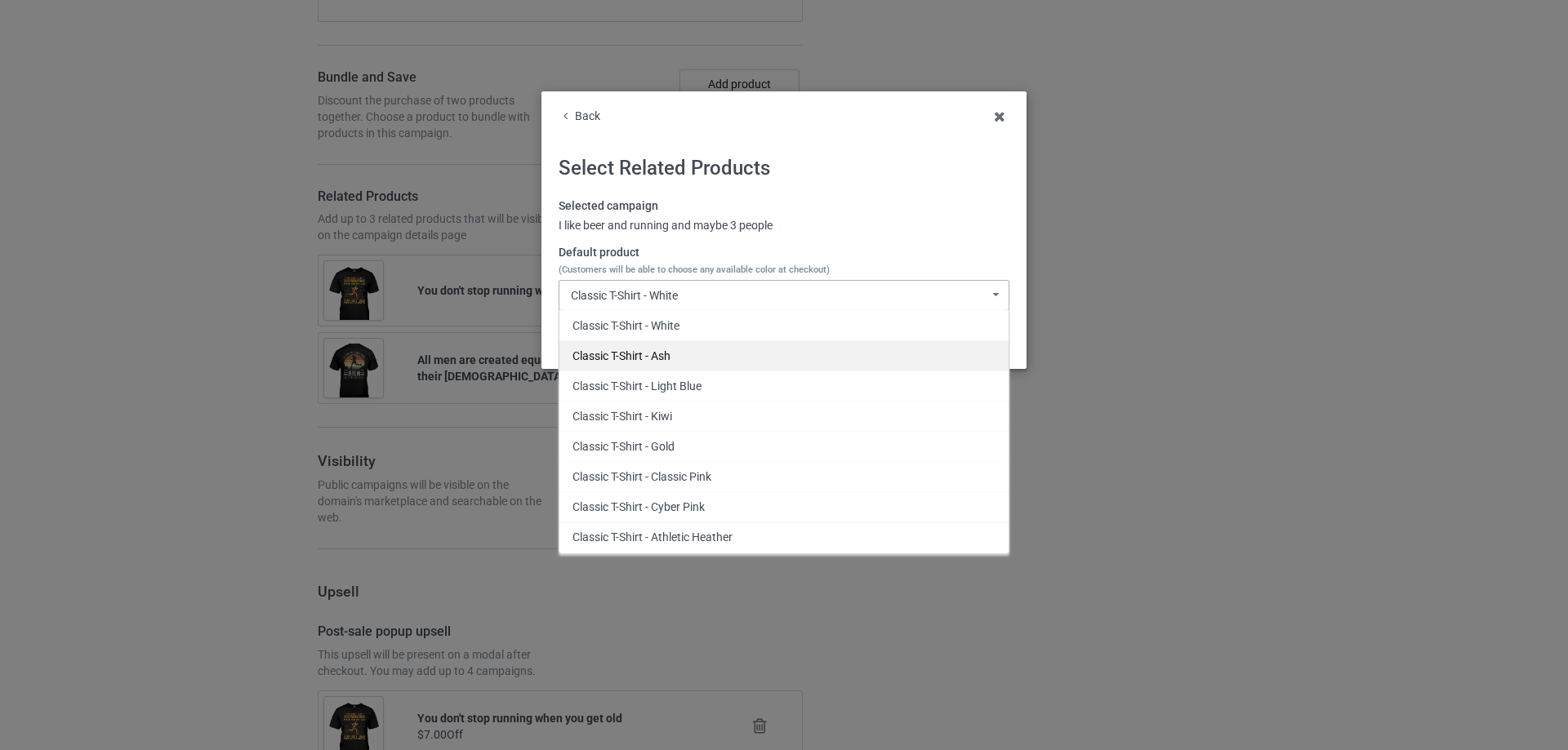
click at [673, 351] on div "Classic T-Shirt - Ash" at bounding box center [784, 356] width 449 height 30
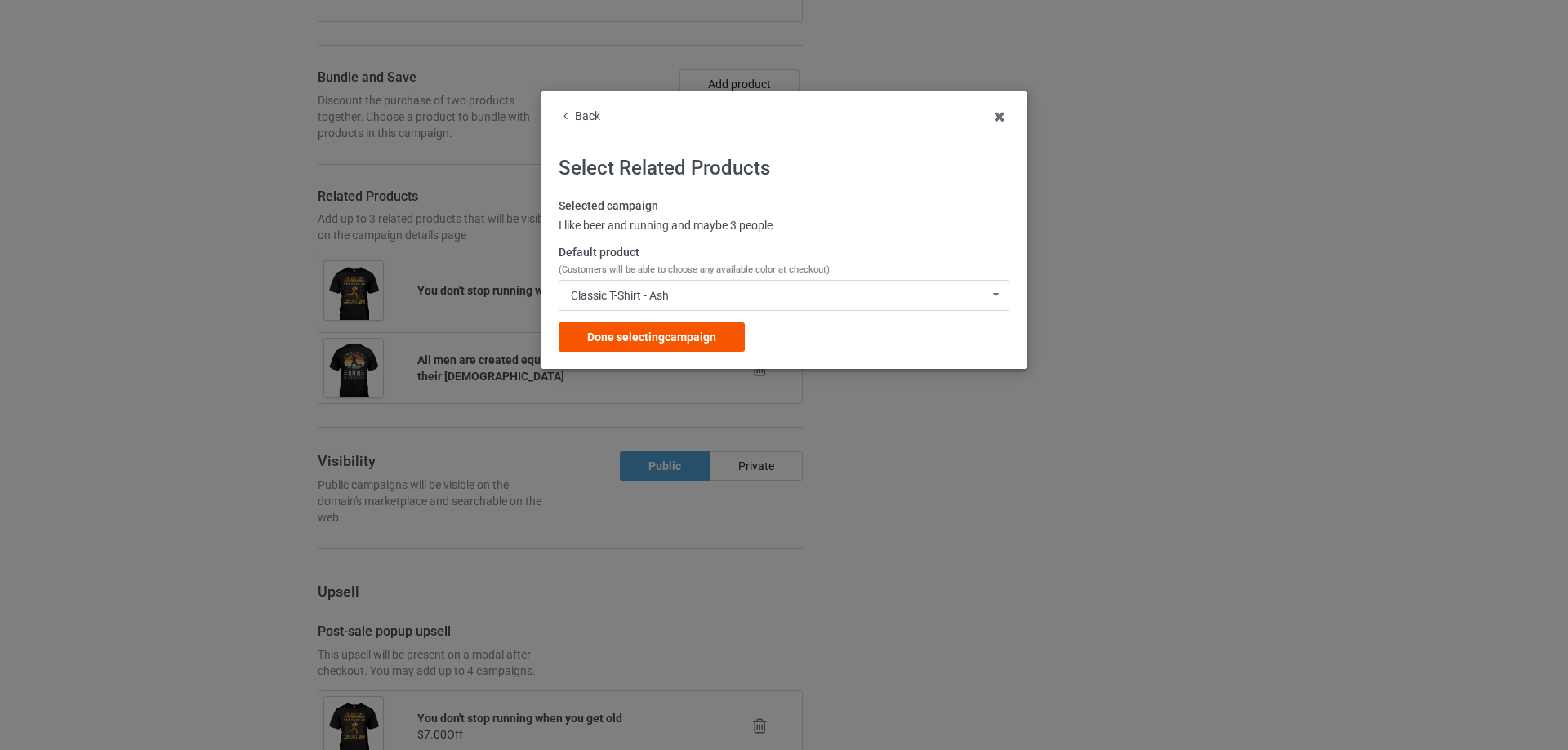
click at [691, 335] on span "Done selecting campaign" at bounding box center [651, 337] width 129 height 13
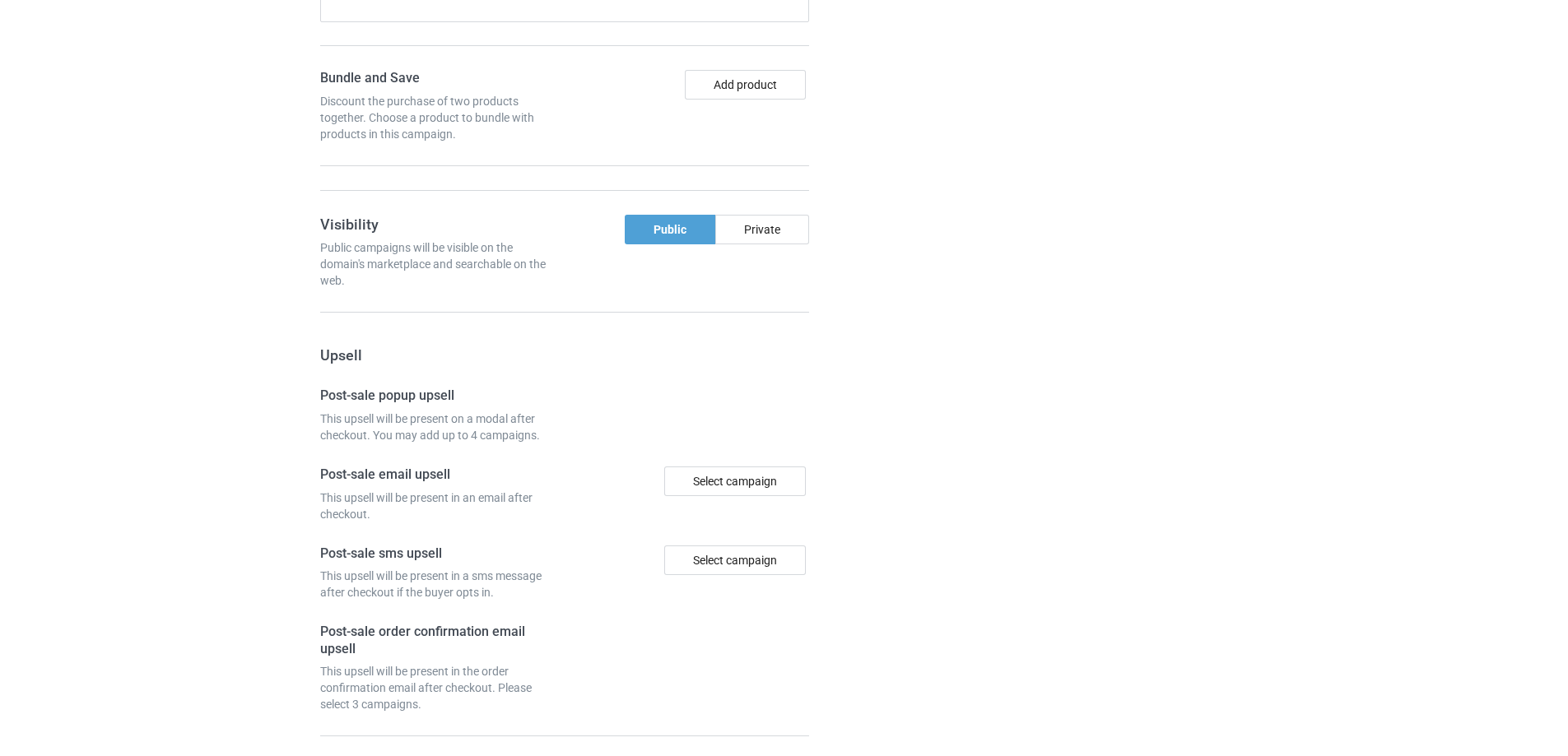
click at [963, 346] on div "Campaign details Details were duplicated from the original campaign. Any change…" at bounding box center [1111, 150] width 297 height 1431
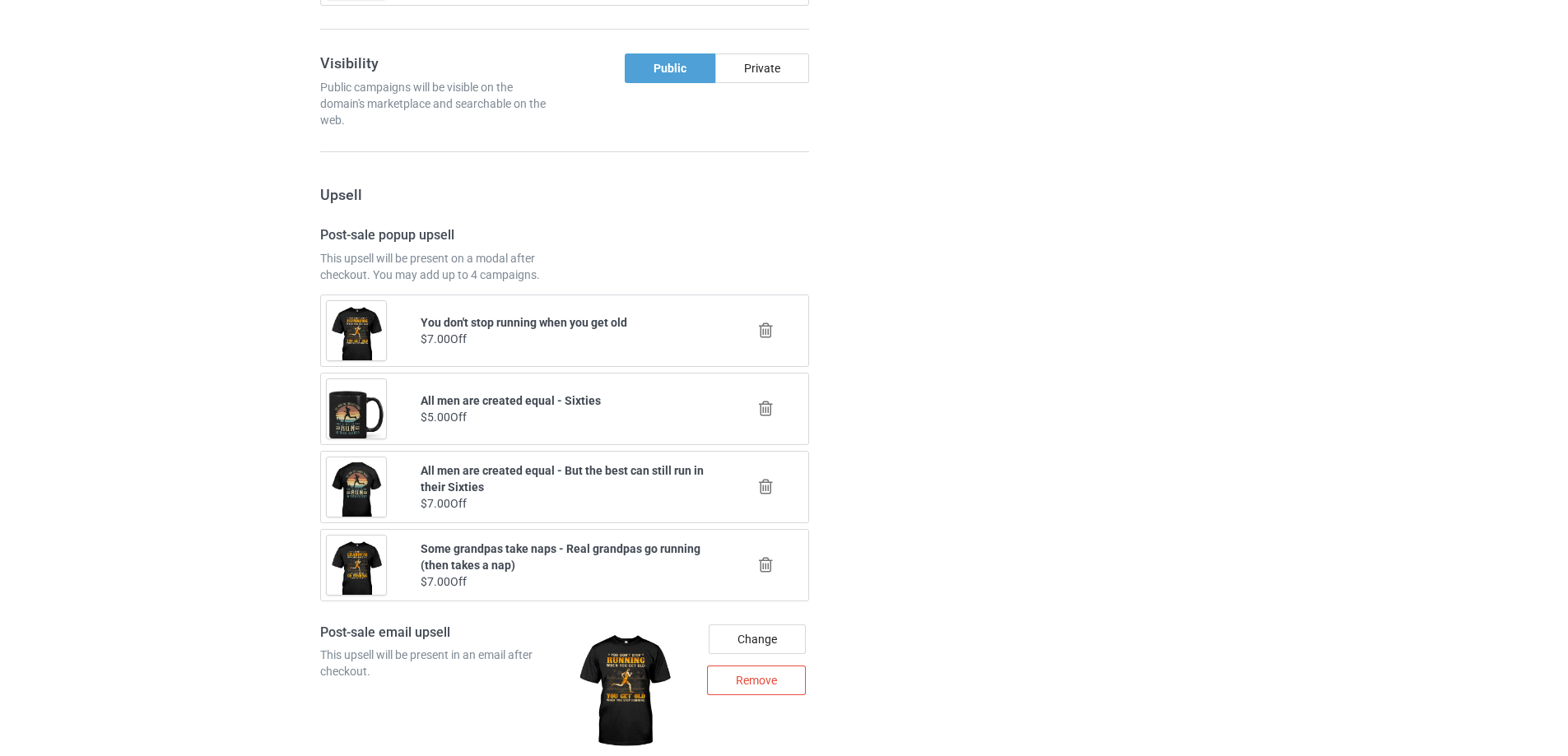
scroll to position [1692, 0]
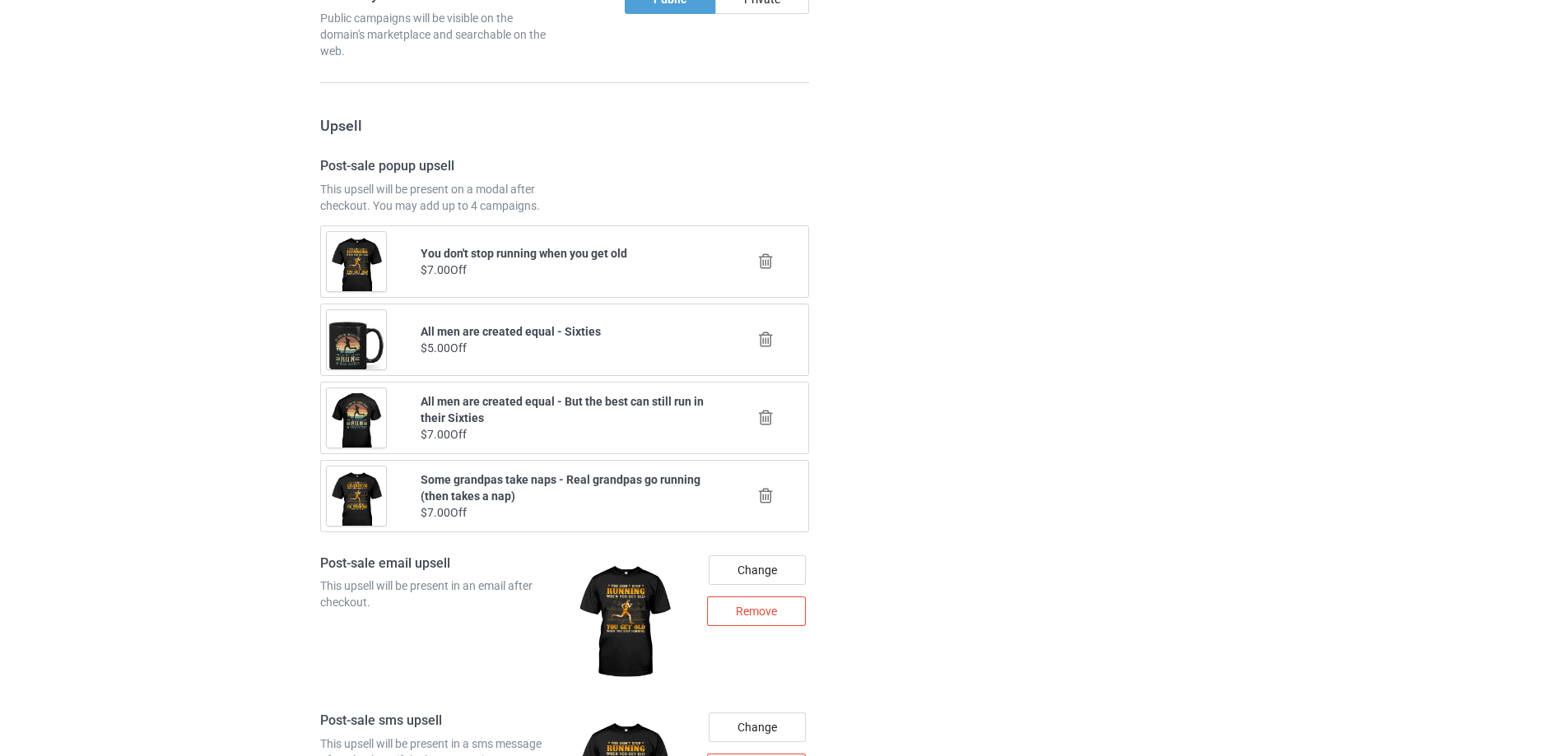
click at [767, 416] on icon at bounding box center [765, 418] width 20 height 18
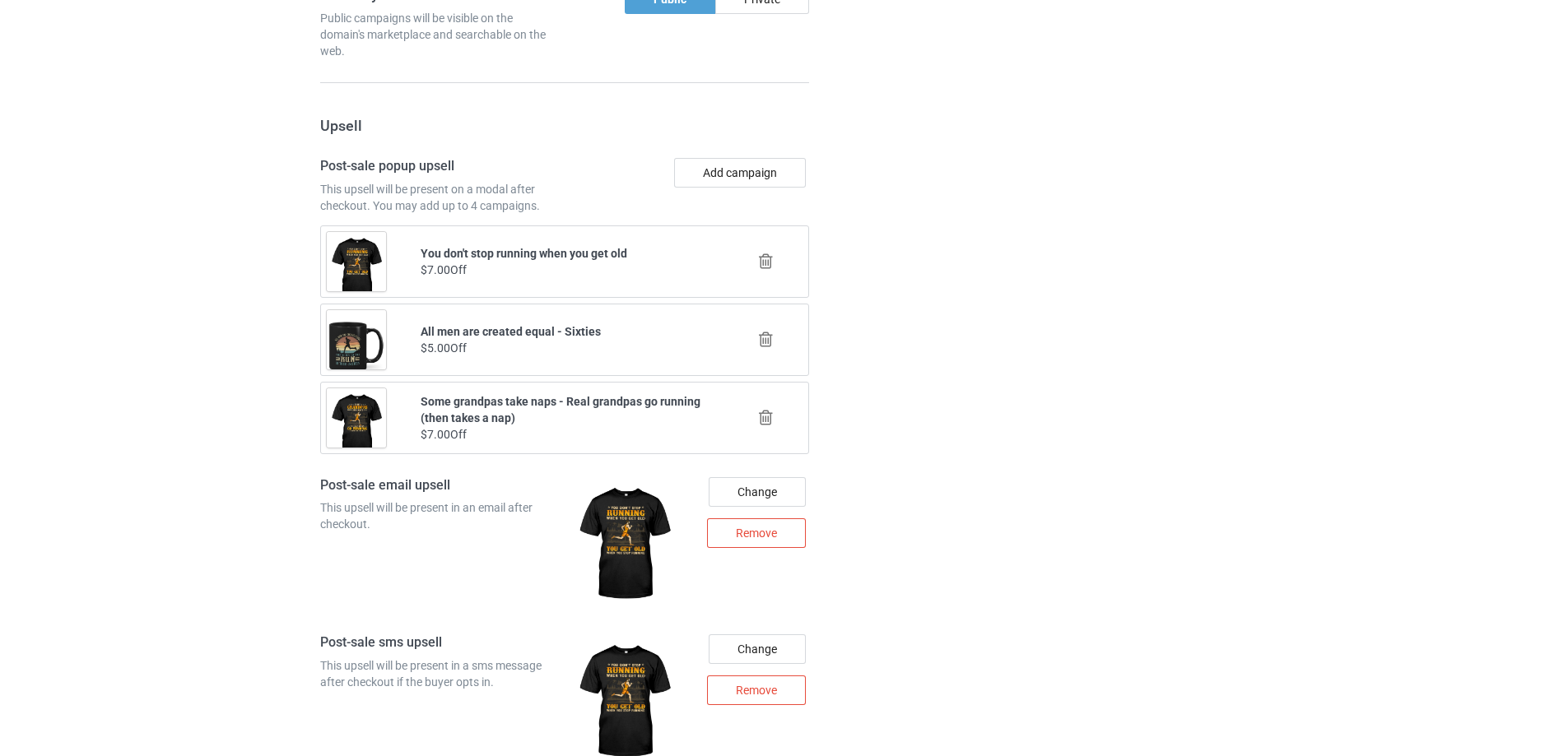
click at [769, 342] on icon at bounding box center [765, 340] width 20 height 18
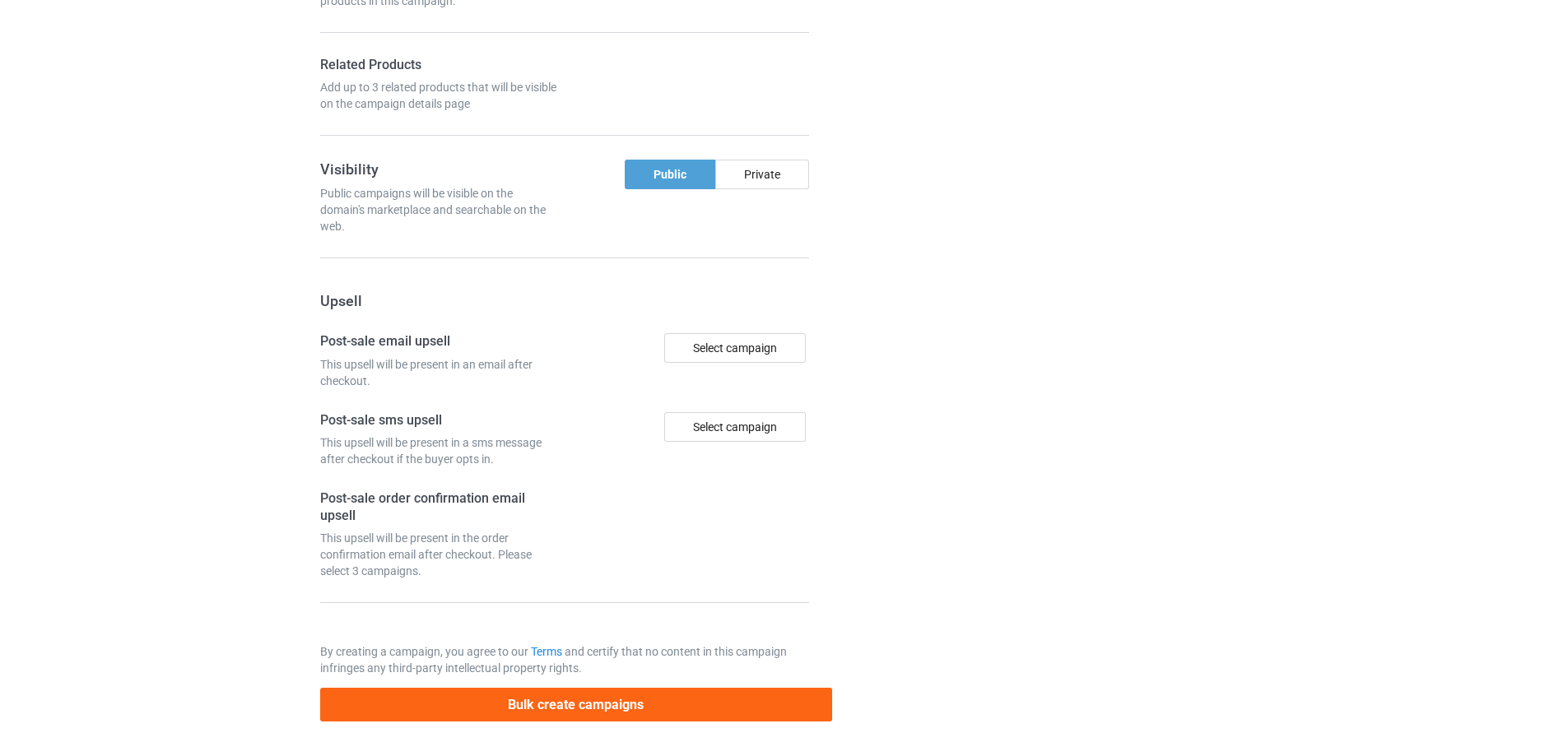
click at [974, 337] on div "Campaign details Details were duplicated from the original campaign. Any change…" at bounding box center [1111, 18] width 297 height 1431
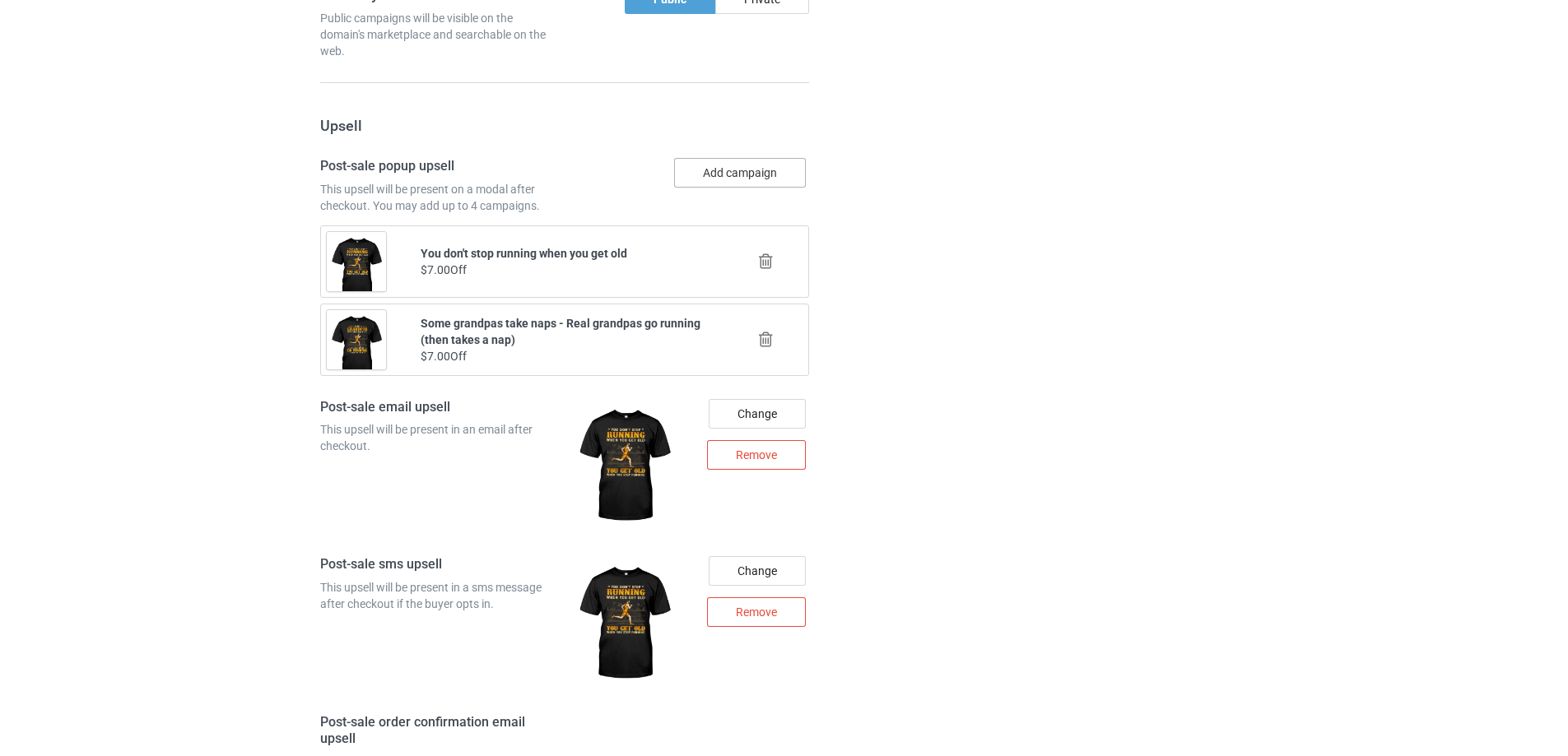
click at [767, 162] on button "Add campaign" at bounding box center [739, 173] width 132 height 29
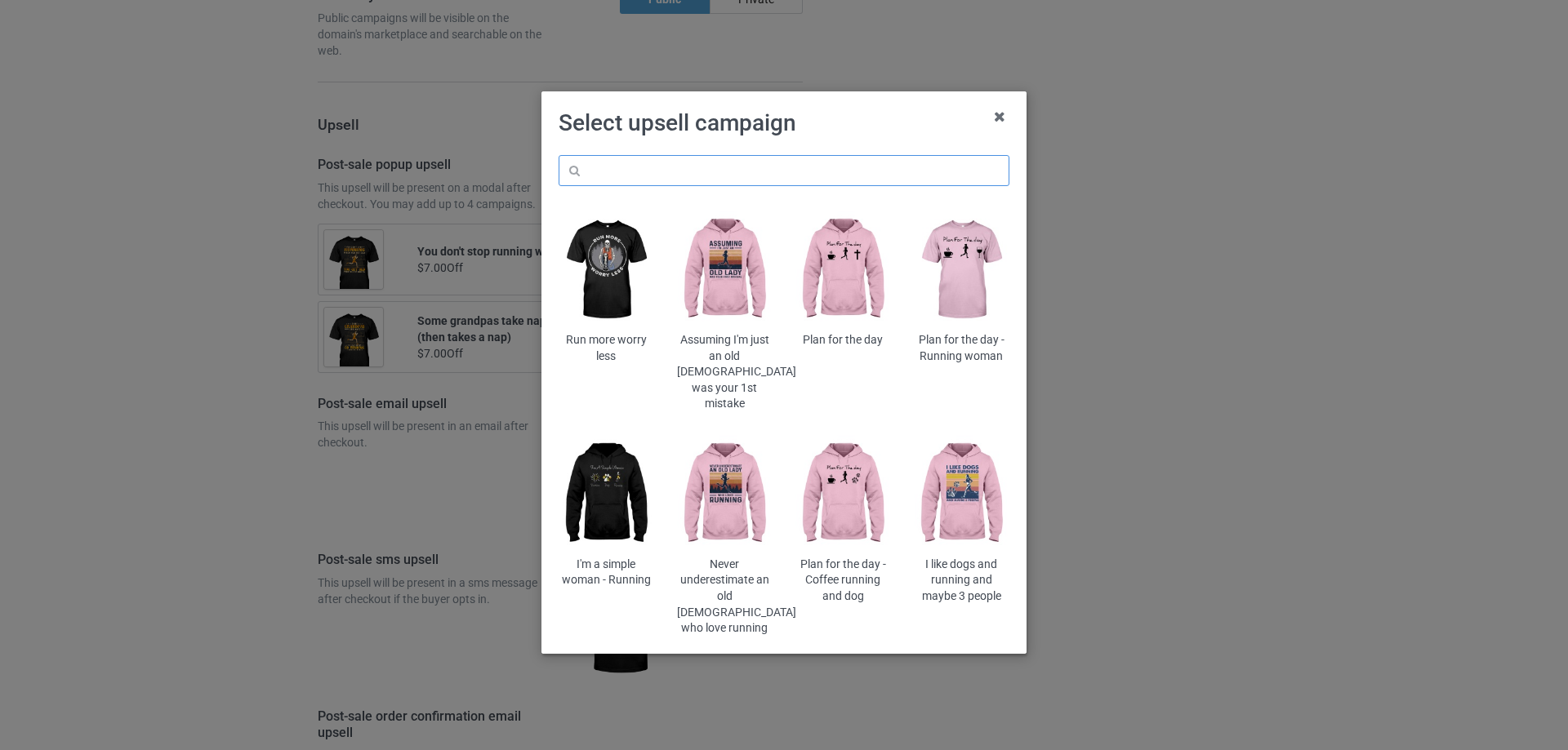
click at [752, 163] on input "text" at bounding box center [784, 170] width 451 height 31
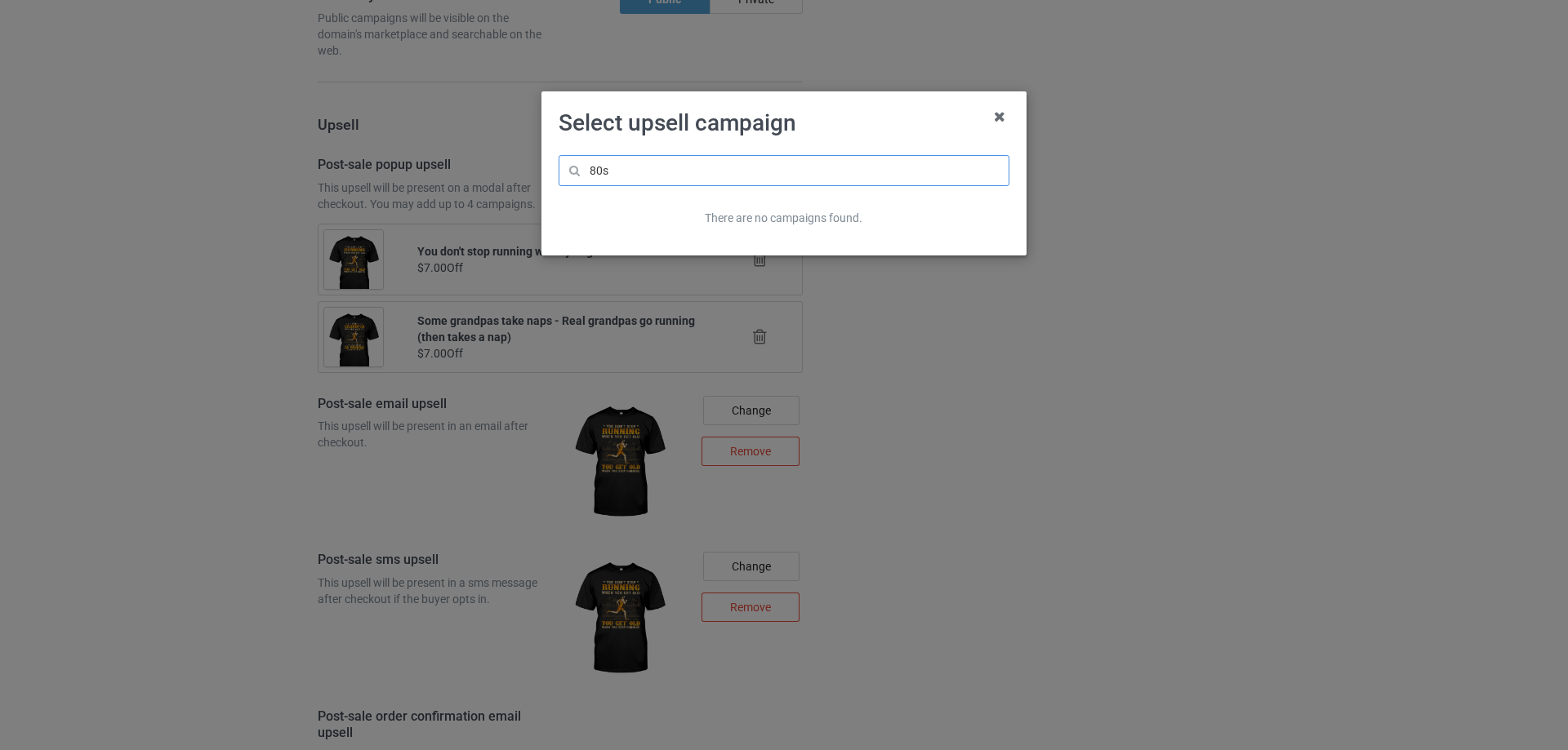
type input "80s"
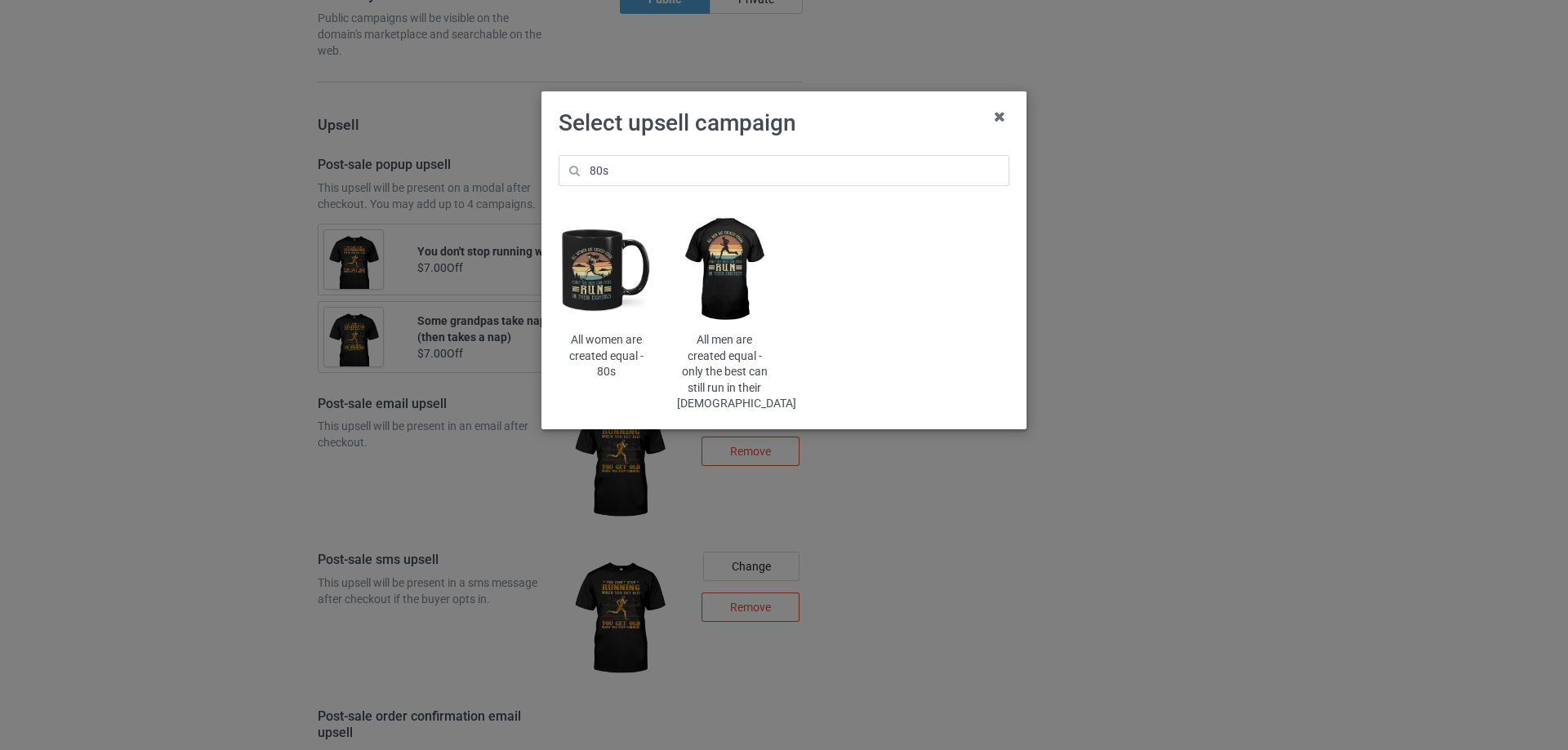
click at [720, 285] on img at bounding box center [725, 270] width 96 height 119
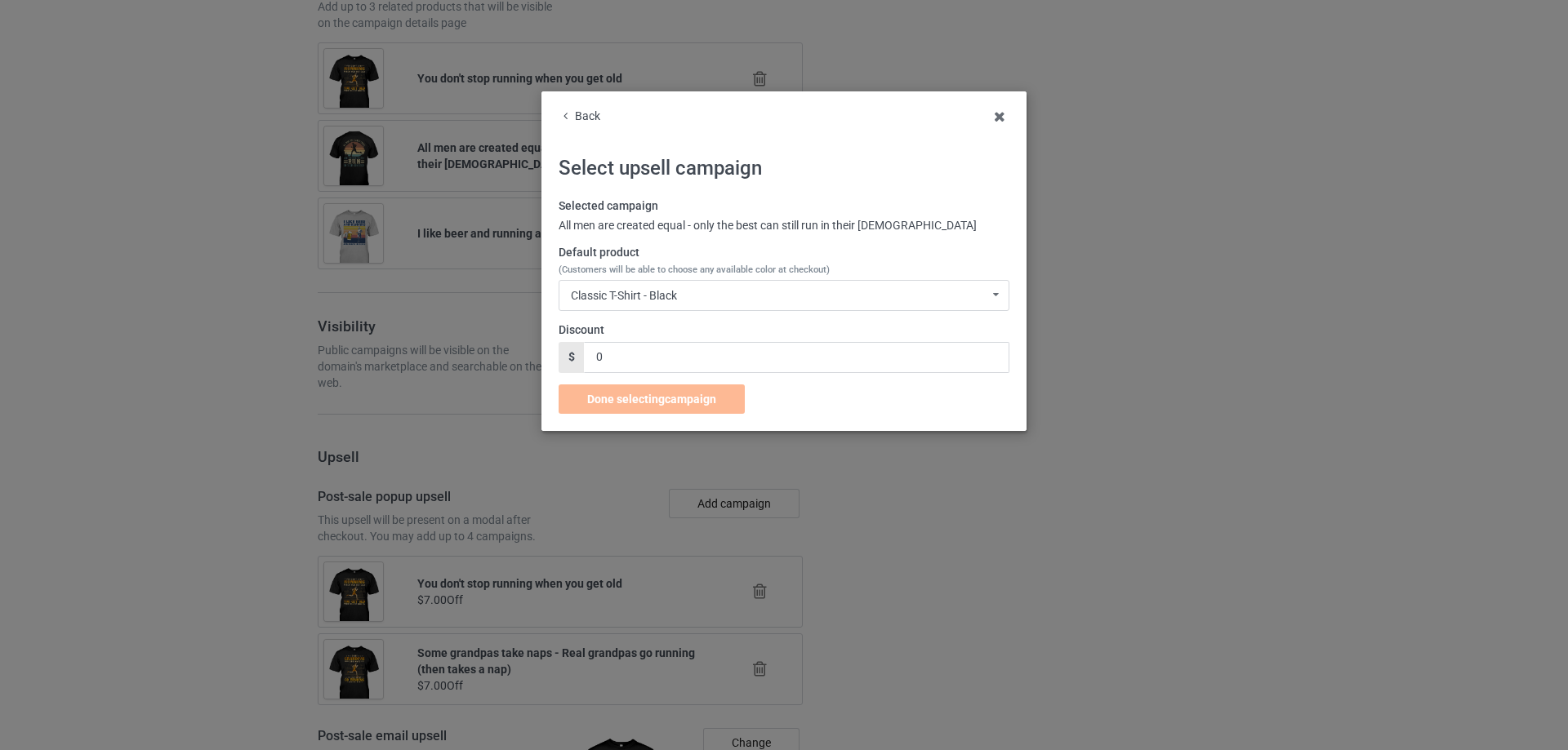
scroll to position [1678, 0]
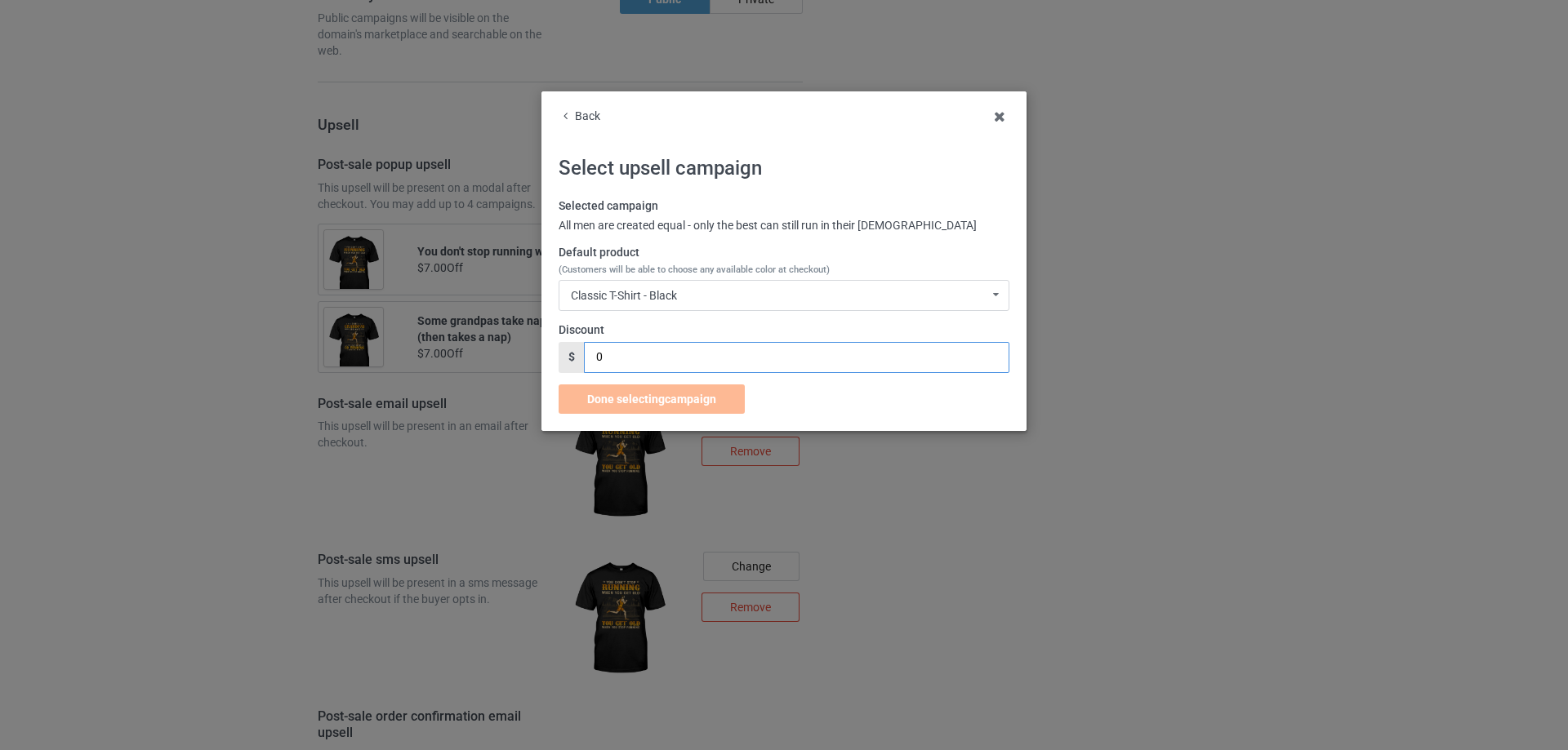
click at [635, 348] on input "0" at bounding box center [796, 357] width 424 height 31
drag, startPoint x: 640, startPoint y: 357, endPoint x: 535, endPoint y: 354, distance: 105.0
click at [535, 354] on div "Back Select upsell campaign Selected campaign All men are created equal - only …" at bounding box center [784, 375] width 1568 height 750
type input "7"
click at [657, 393] on span "Done selecting campaign" at bounding box center [651, 399] width 129 height 13
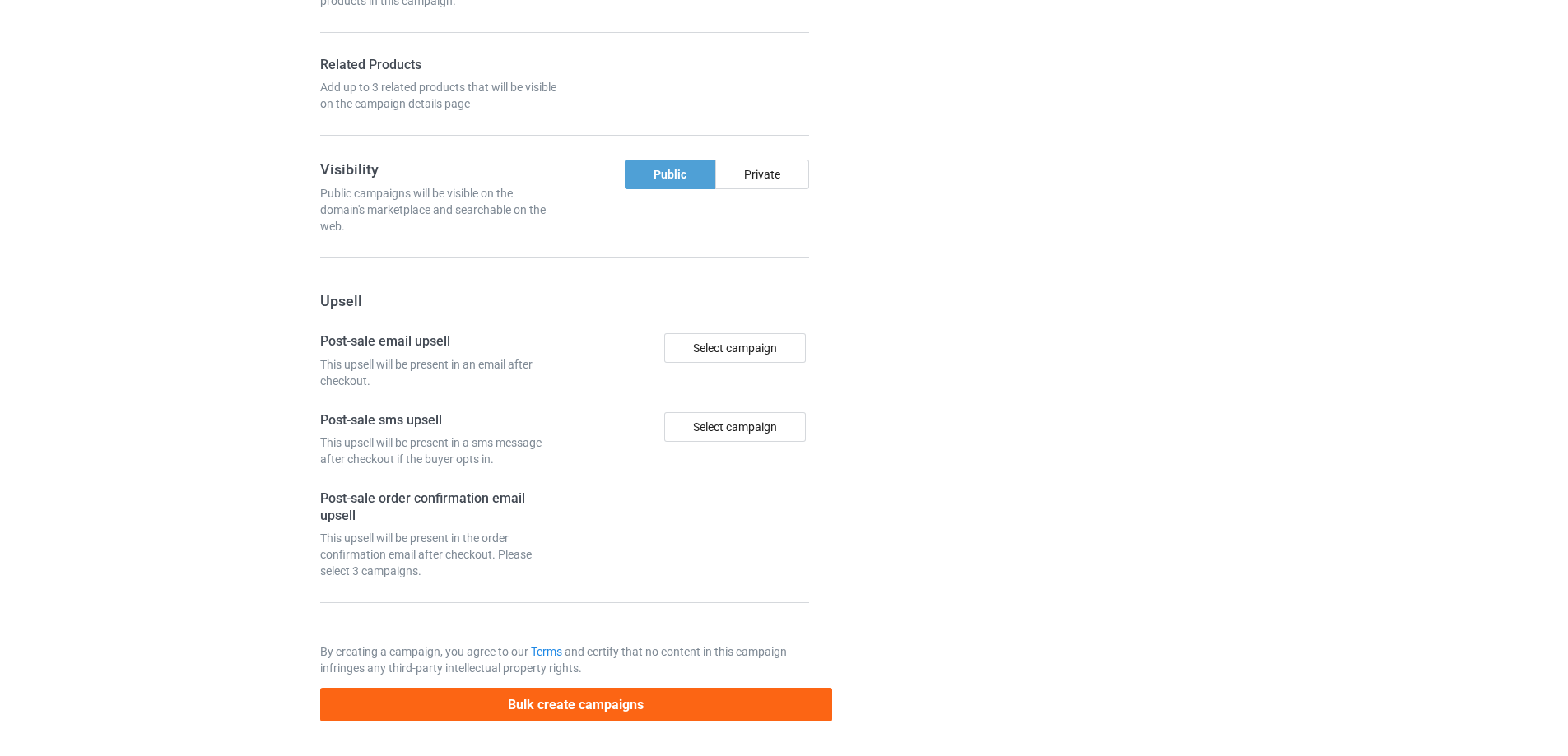
click at [921, 382] on div at bounding box center [903, 18] width 119 height 1431
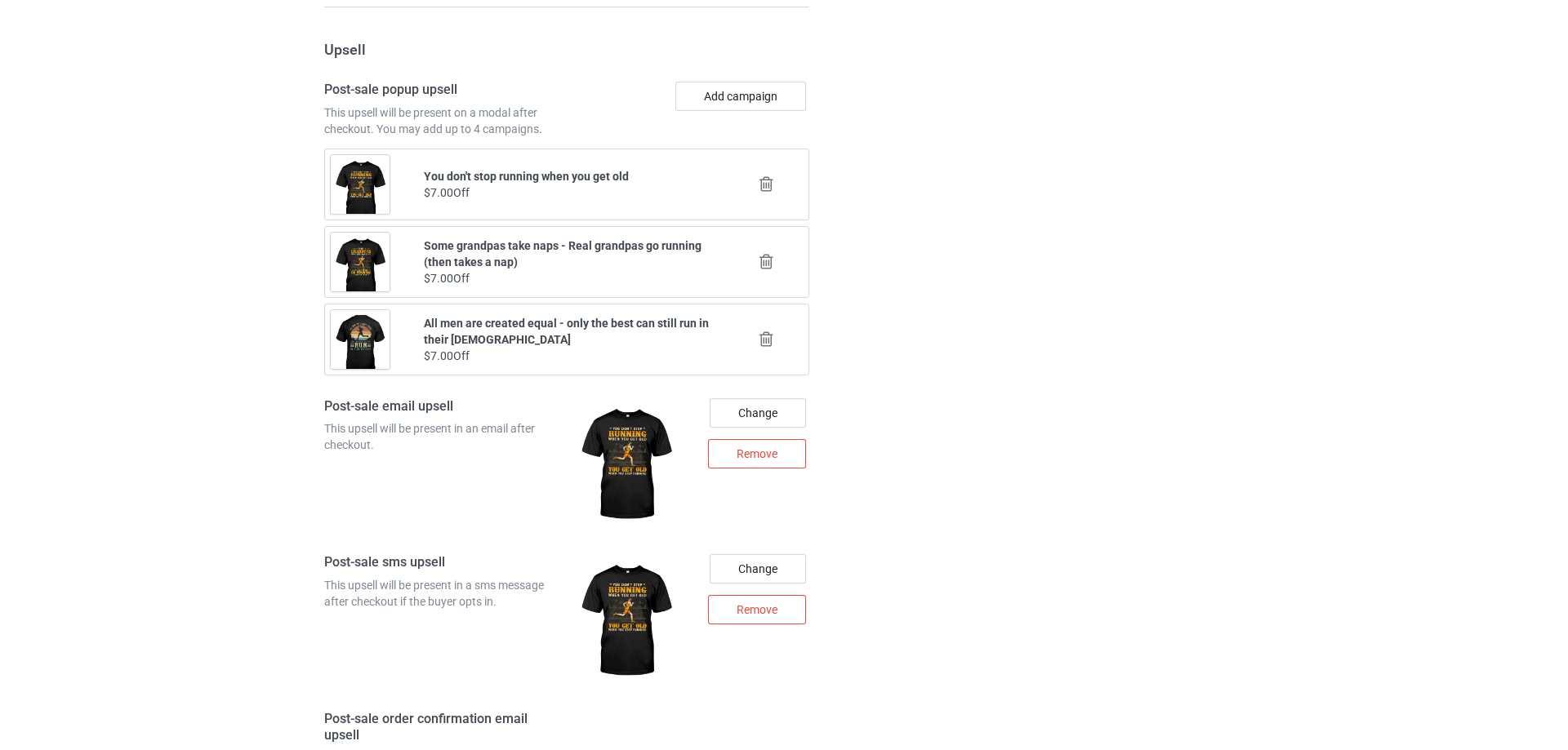
scroll to position [1703, 0]
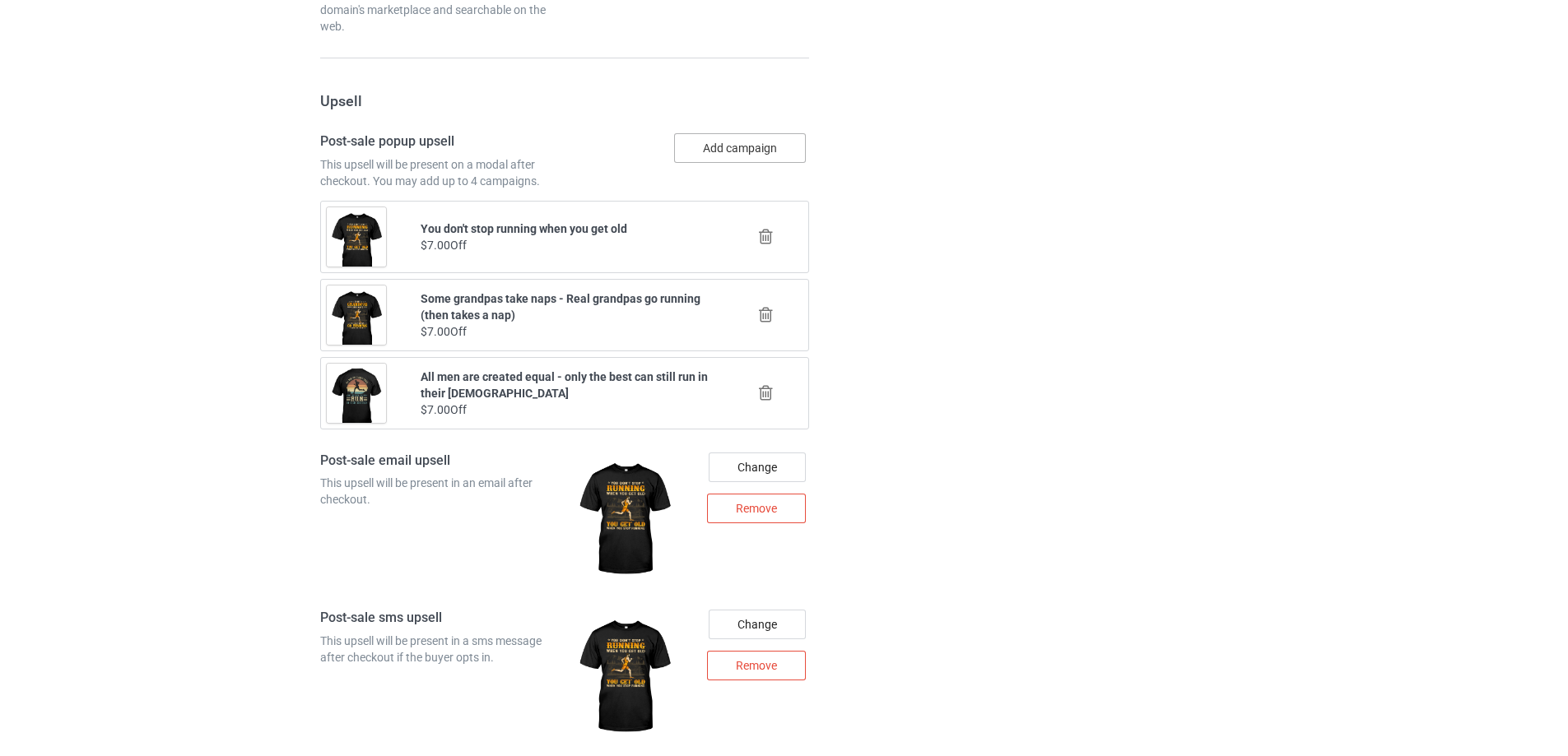
click at [731, 146] on button "Add campaign" at bounding box center [739, 148] width 132 height 29
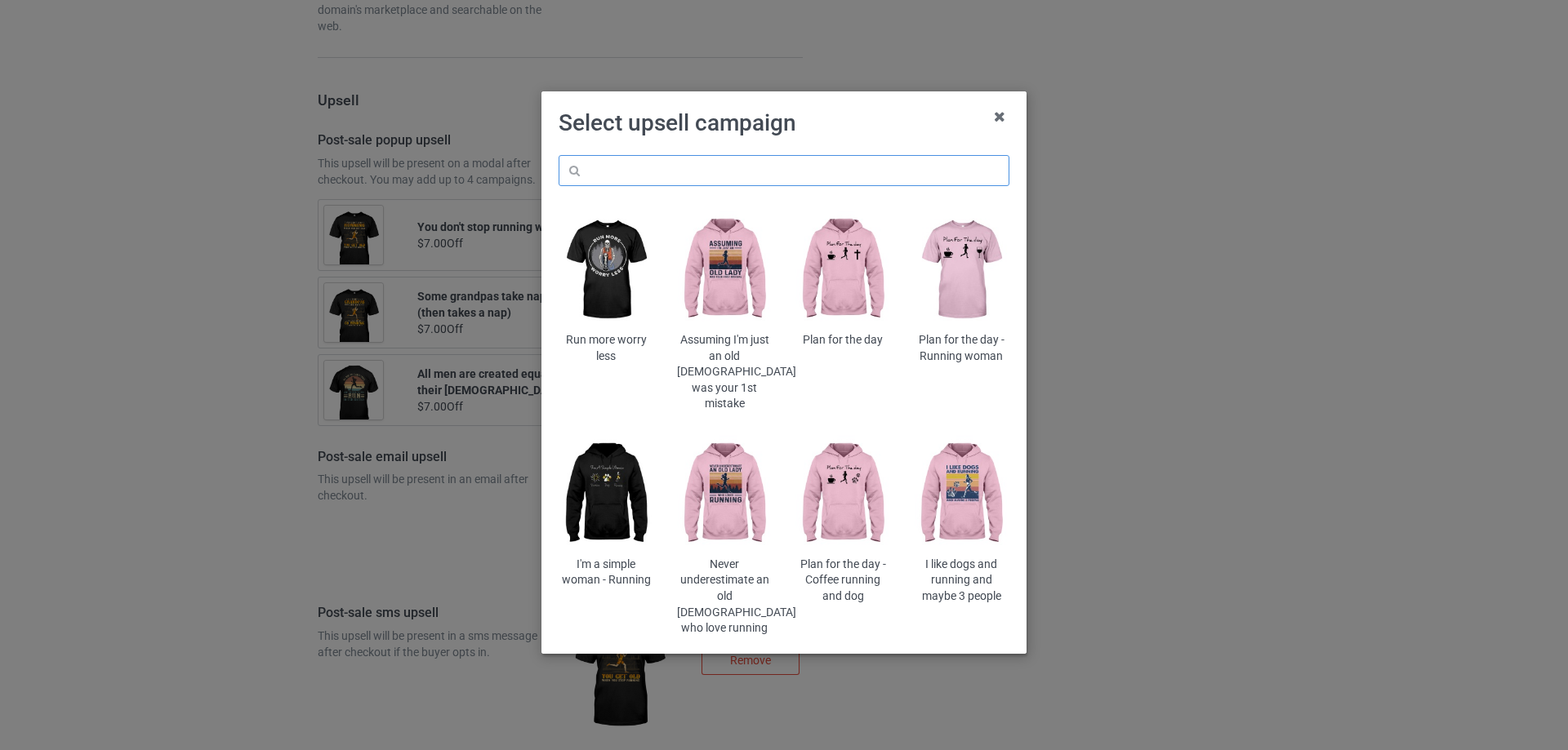
click at [814, 170] on input "text" at bounding box center [784, 170] width 451 height 31
type input "run"
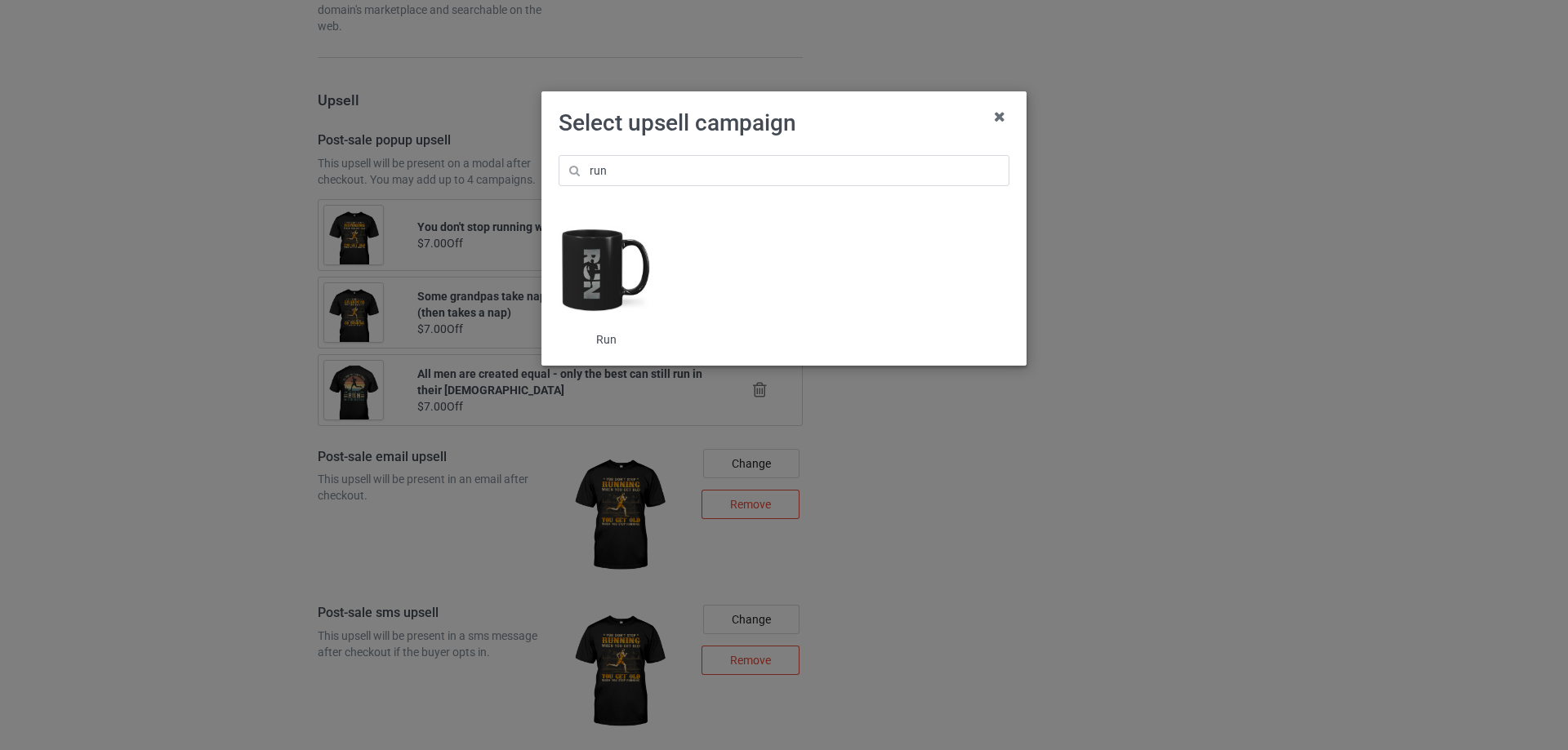
click at [603, 278] on img at bounding box center [606, 270] width 96 height 119
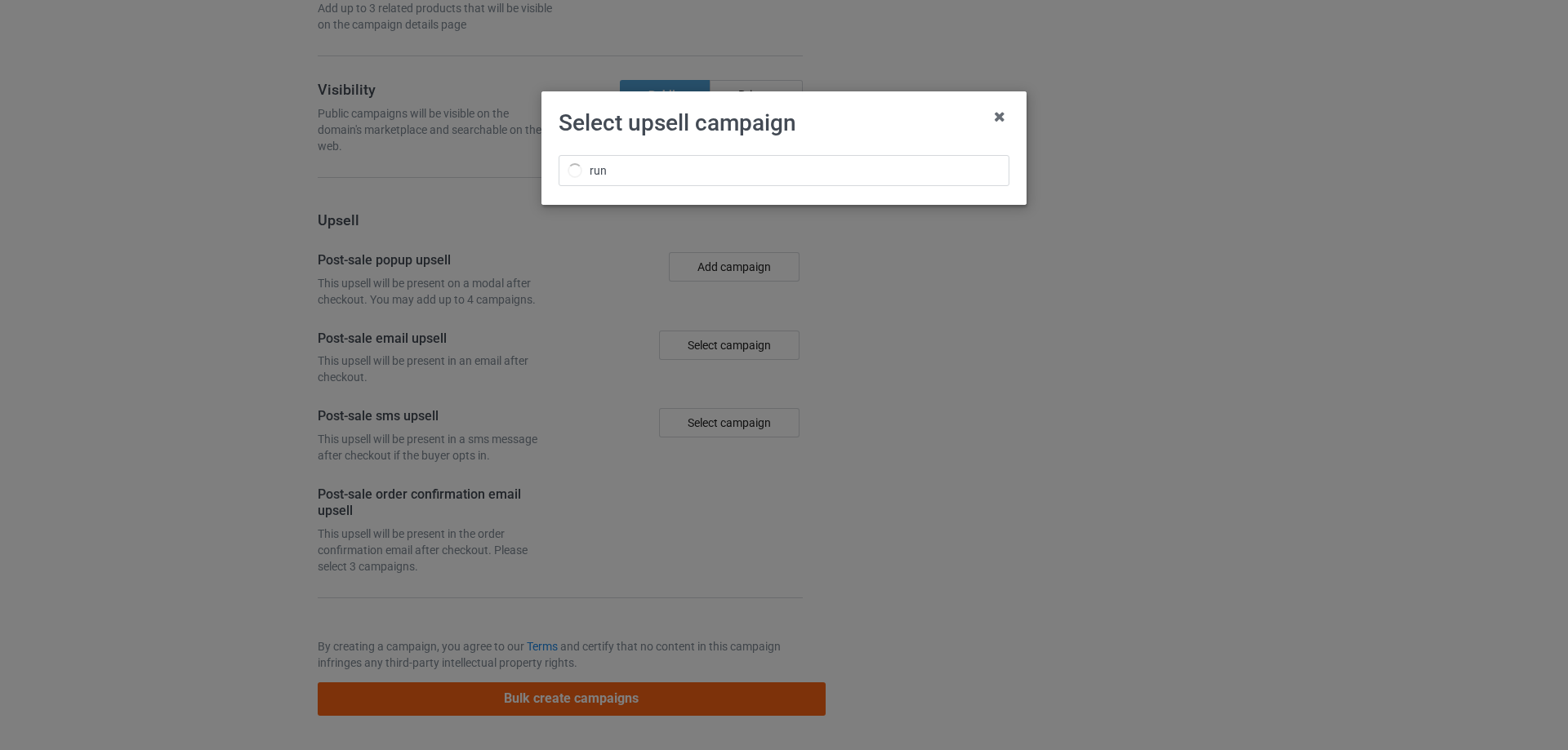
scroll to position [1703, 0]
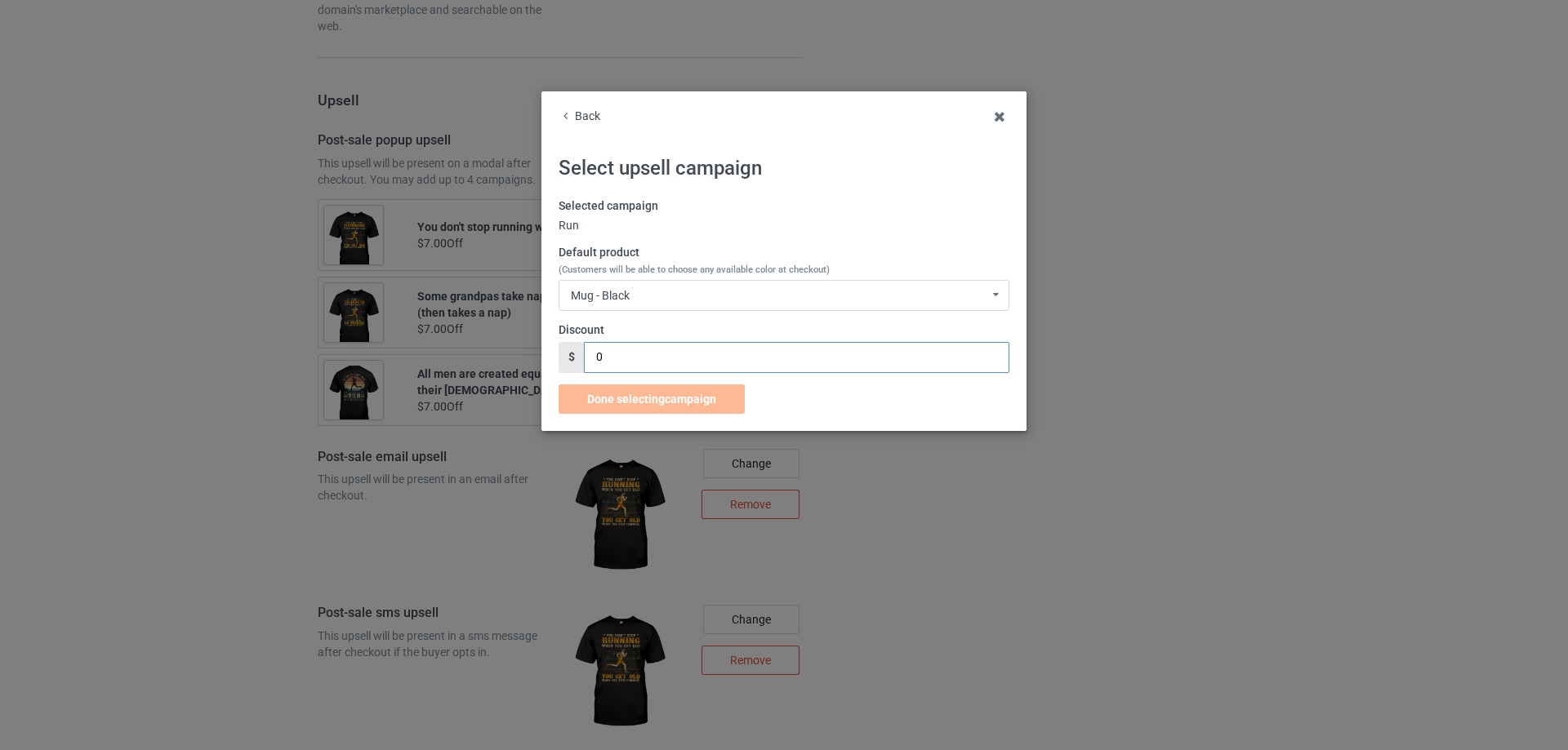
drag, startPoint x: 584, startPoint y: 361, endPoint x: 573, endPoint y: 361, distance: 11.0
click at [573, 361] on div "$ 0" at bounding box center [784, 357] width 451 height 31
type input "5"
click at [630, 399] on span "Done selecting campaign" at bounding box center [651, 399] width 129 height 13
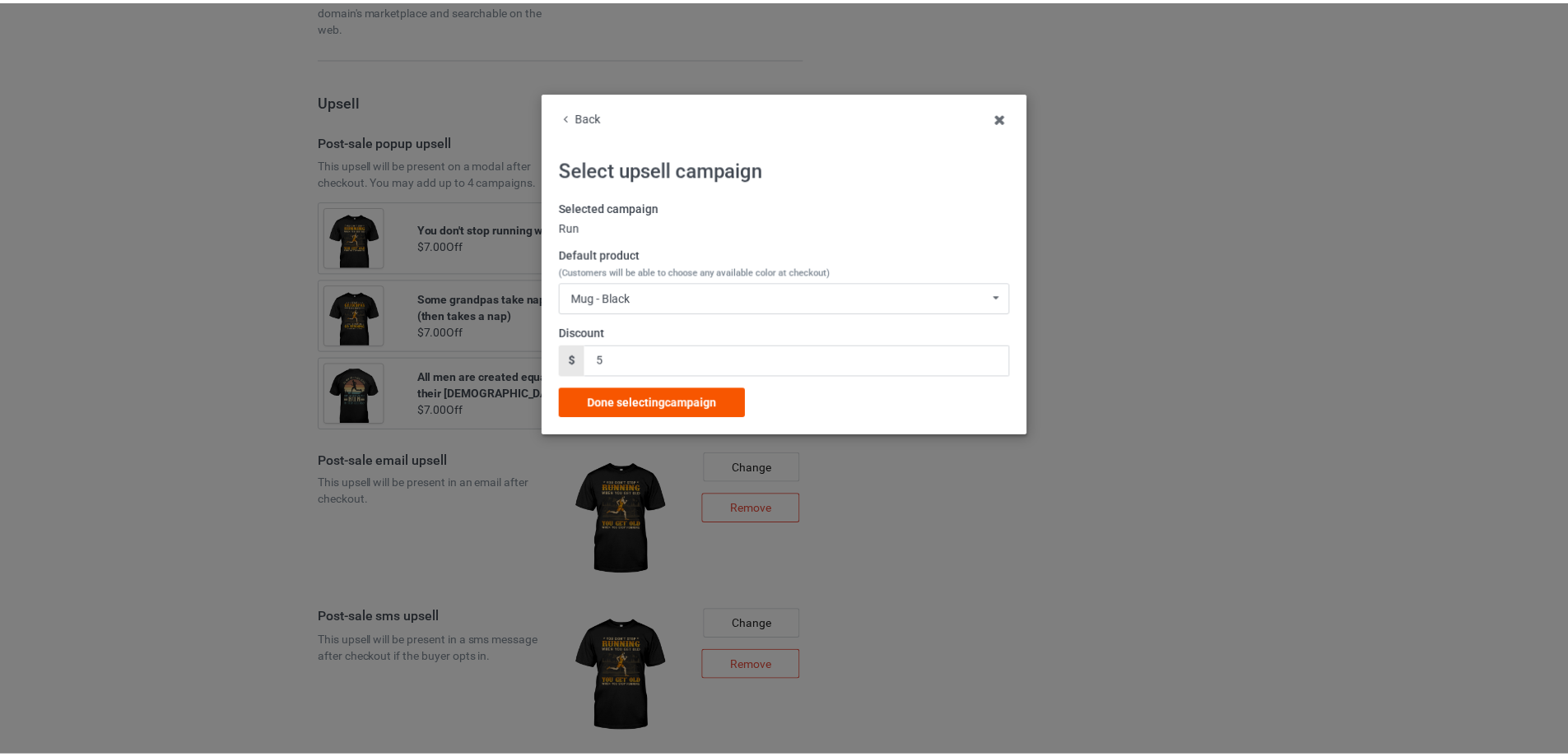
scroll to position [1278, 0]
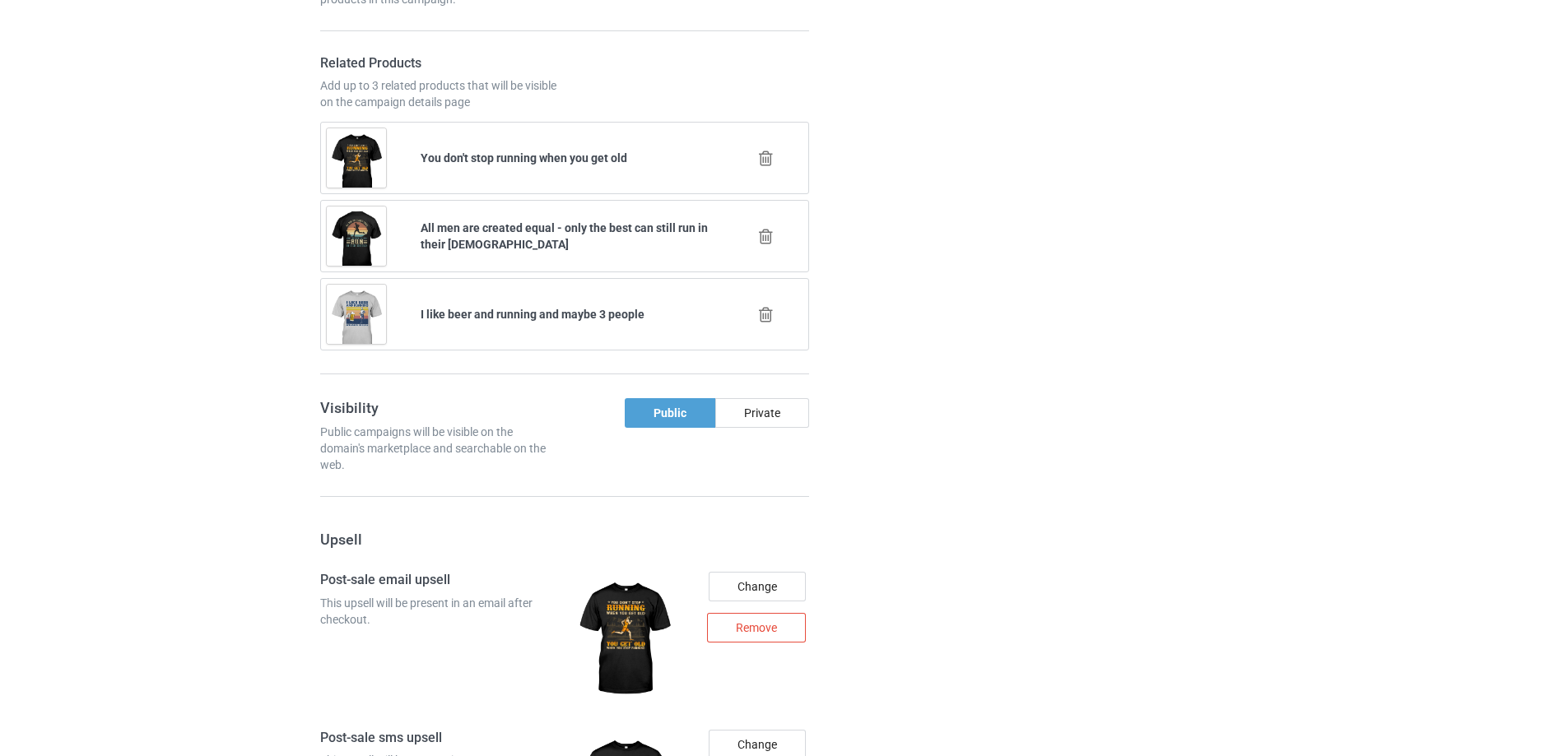
click at [1047, 430] on div "Campaign details Details were duplicated from the original campaign. Any change…" at bounding box center [1111, 336] width 297 height 2070
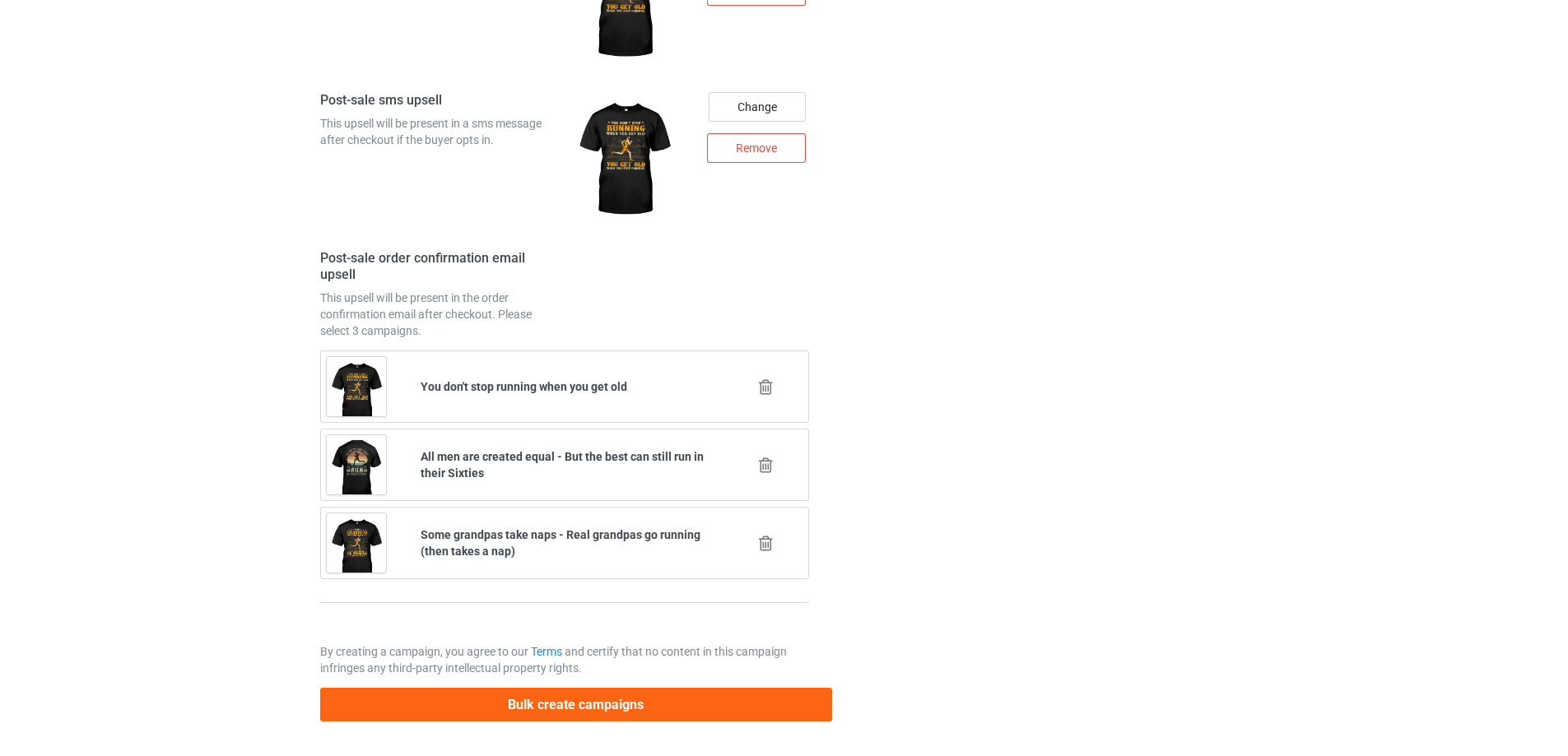
scroll to position [2314, 0]
drag, startPoint x: 765, startPoint y: 470, endPoint x: 826, endPoint y: 471, distance: 61.0
click at [766, 470] on icon at bounding box center [765, 466] width 20 height 18
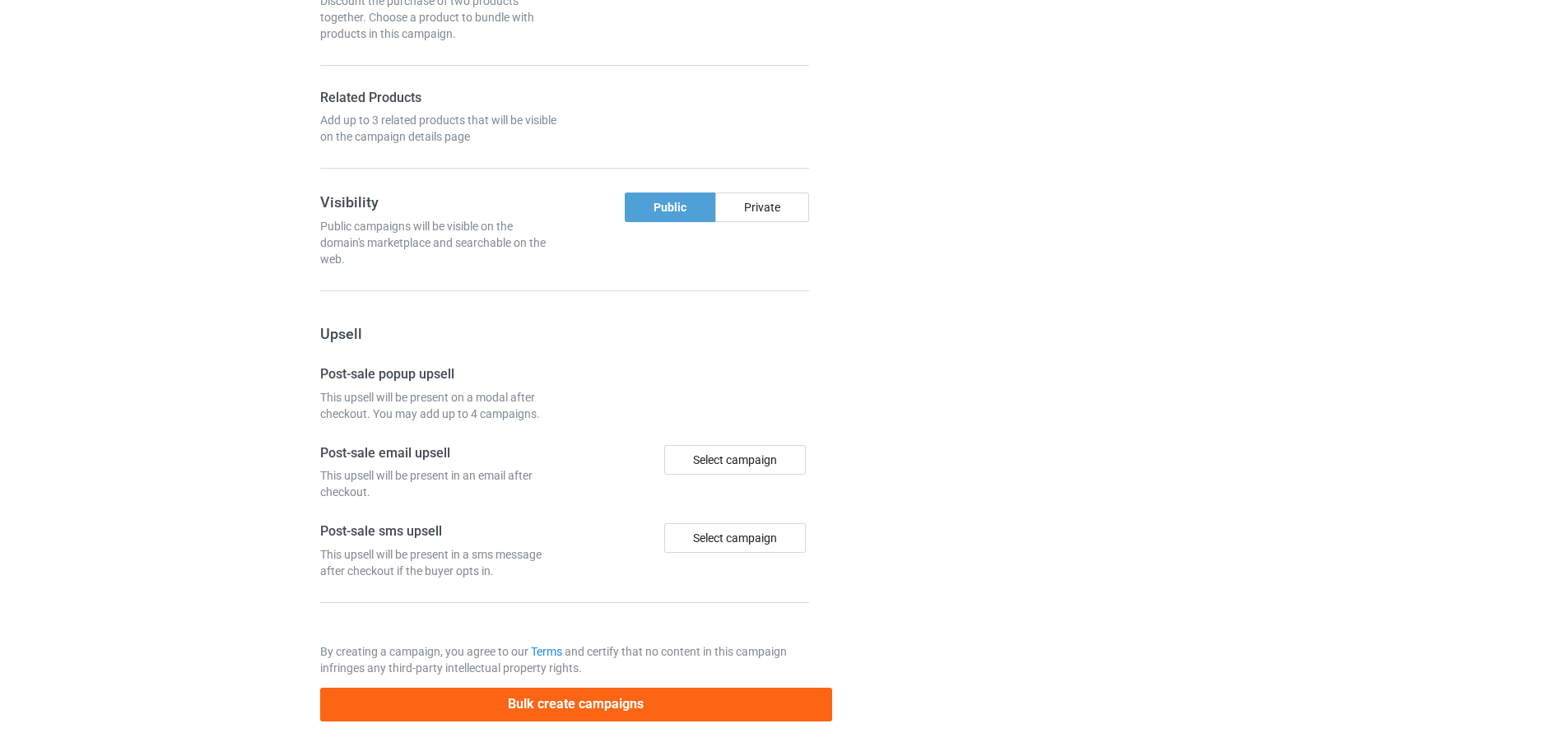
click at [924, 471] on div at bounding box center [903, 35] width 119 height 1399
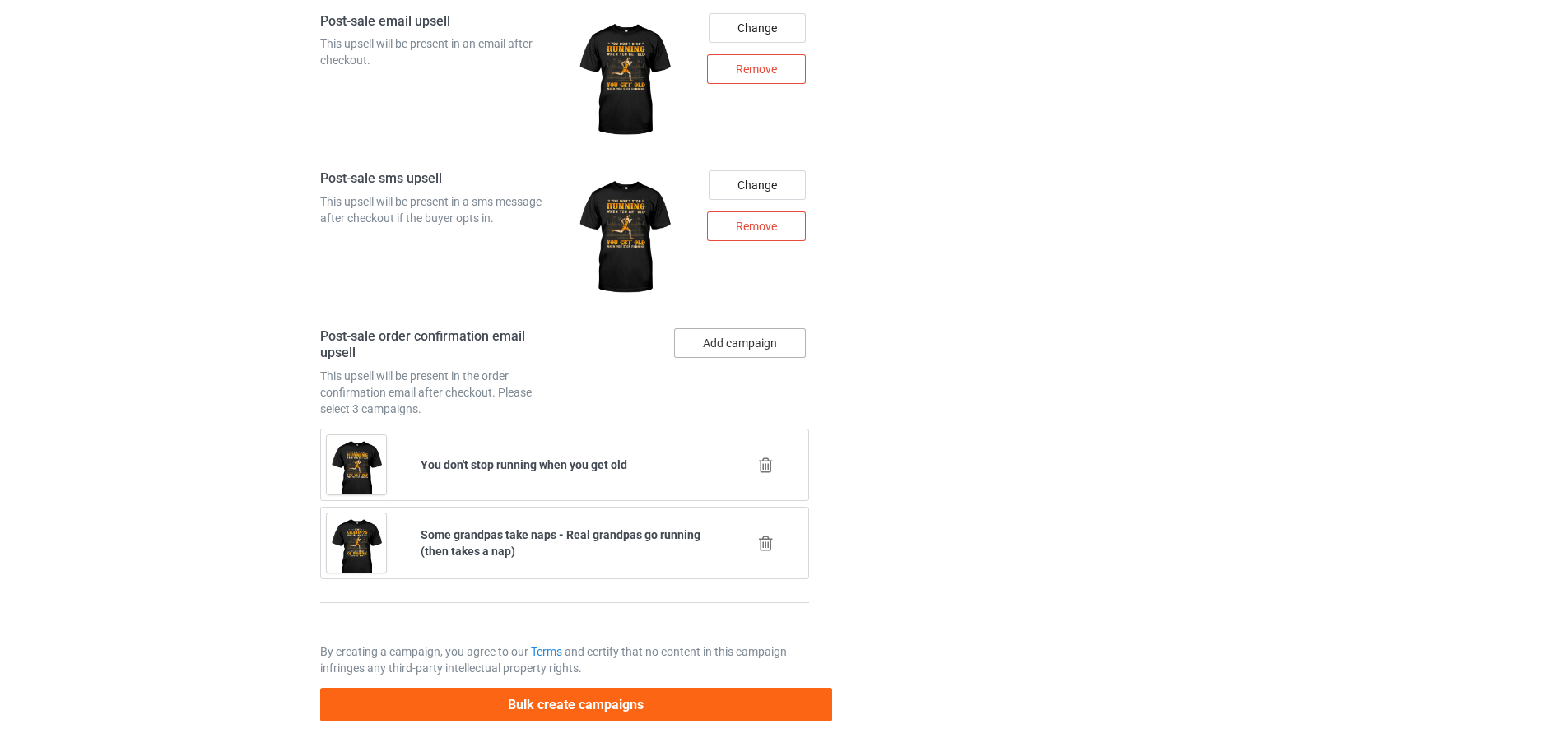
click at [758, 342] on button "Add campaign" at bounding box center [739, 343] width 132 height 29
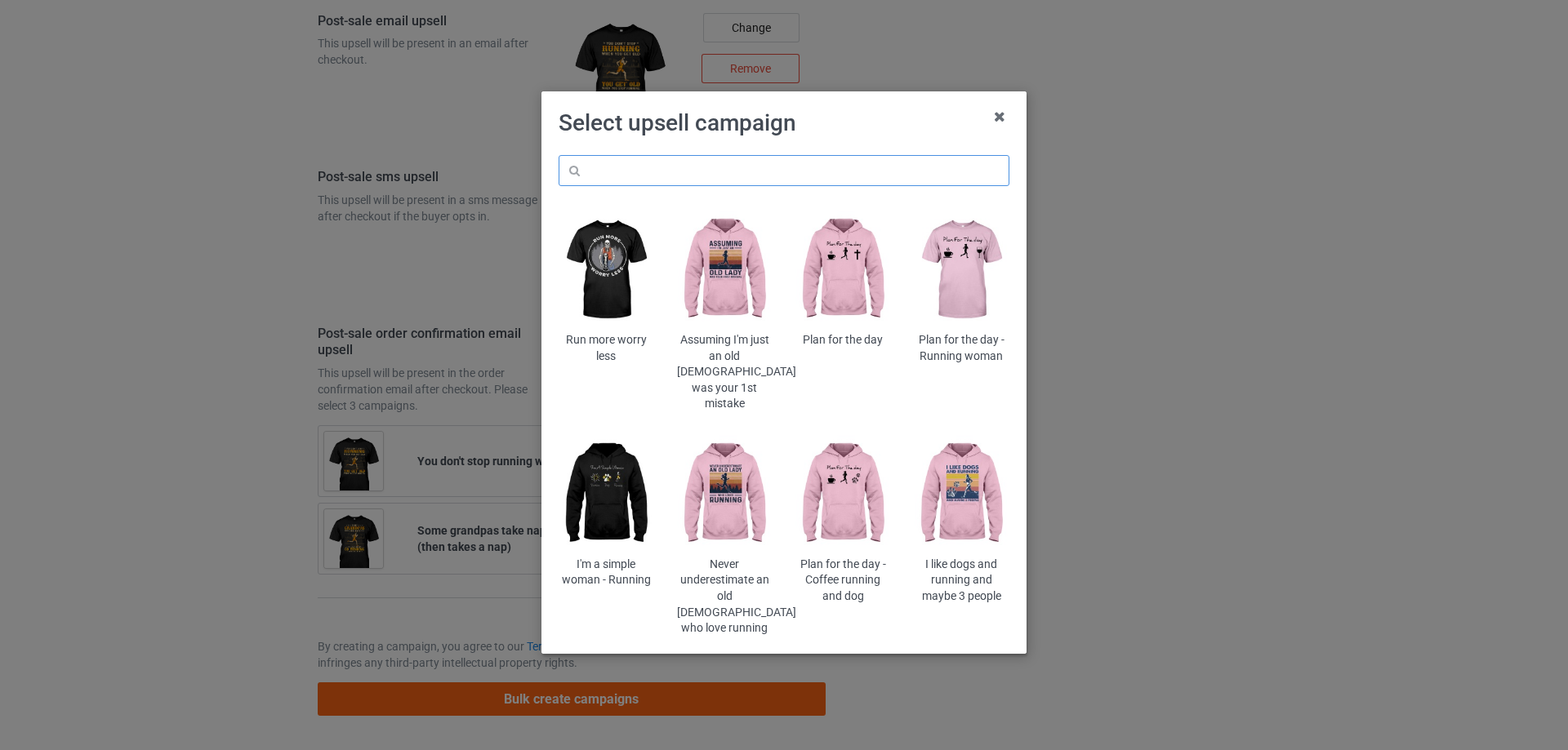
click at [881, 175] on input "text" at bounding box center [784, 170] width 451 height 31
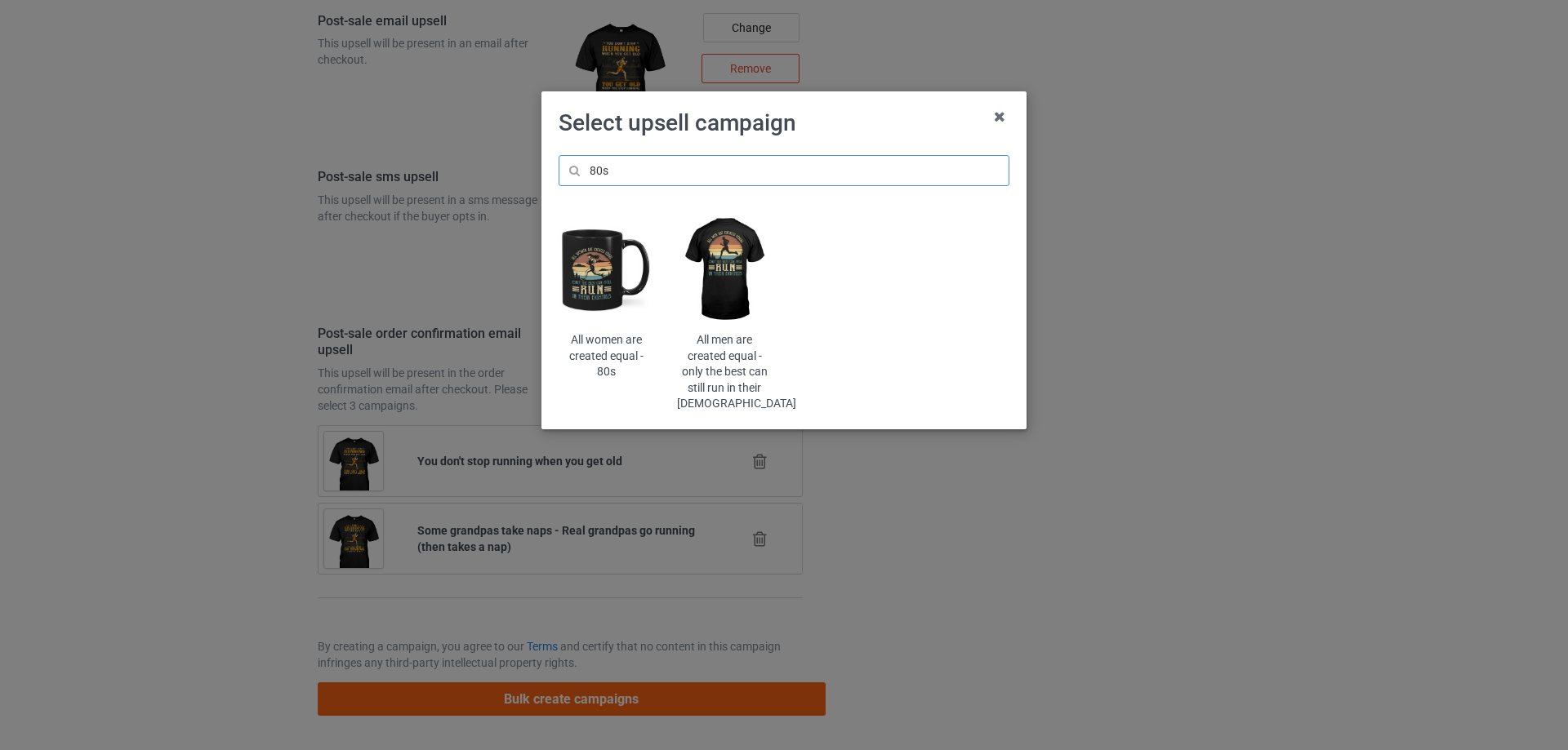
type input "80s"
click at [734, 291] on img at bounding box center [725, 270] width 96 height 119
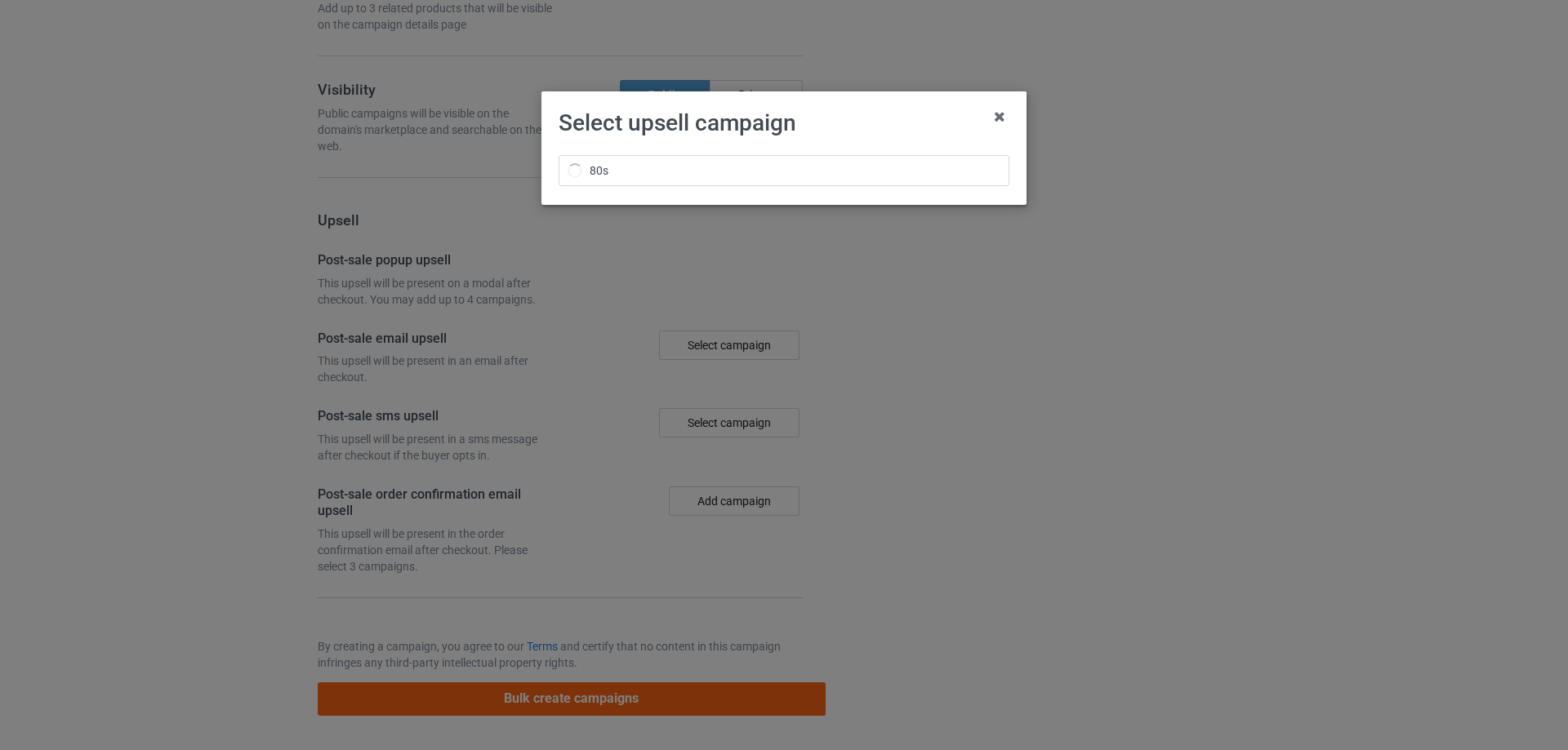
scroll to position [2218, 0]
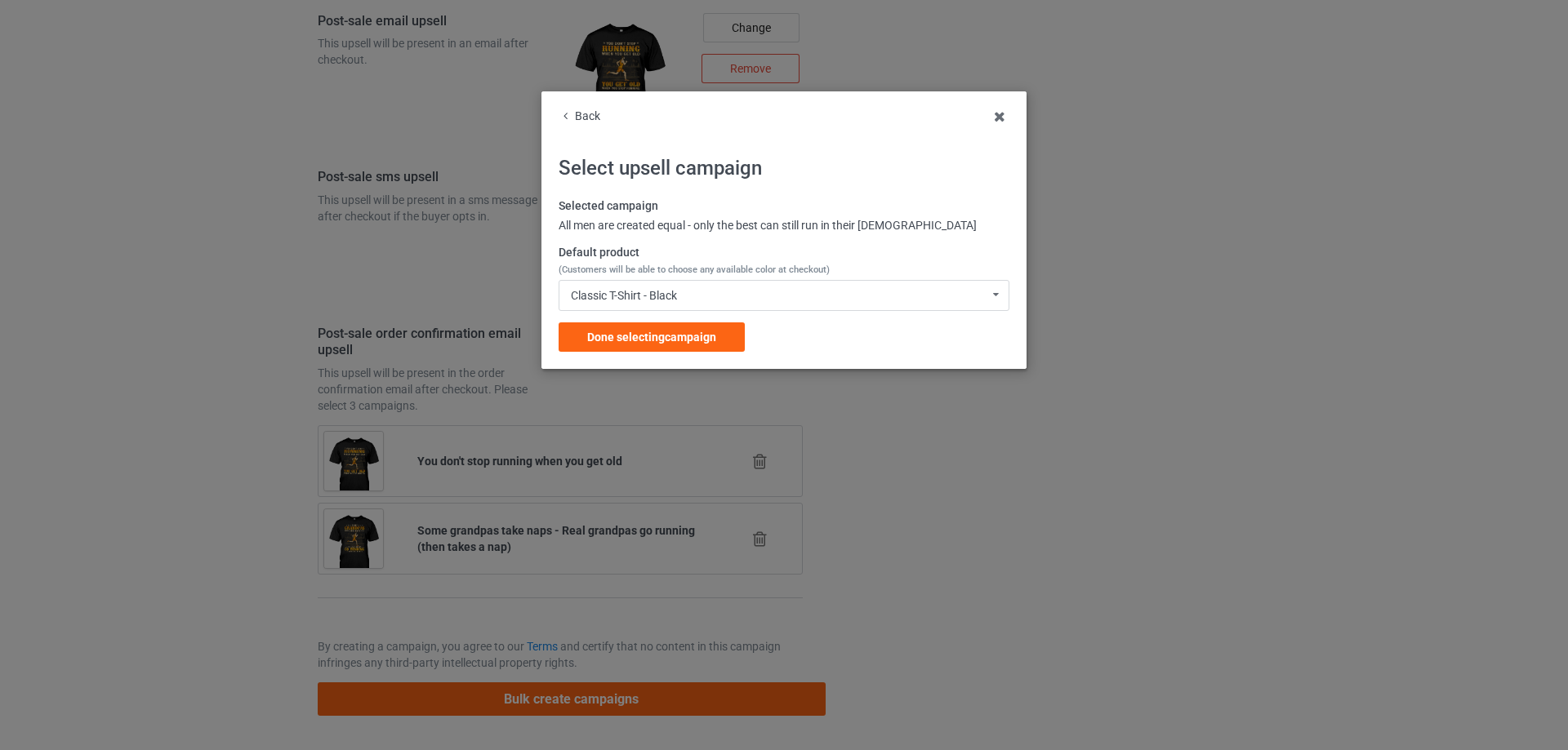
click at [683, 344] on div "Done selecting campaign" at bounding box center [652, 336] width 186 height 29
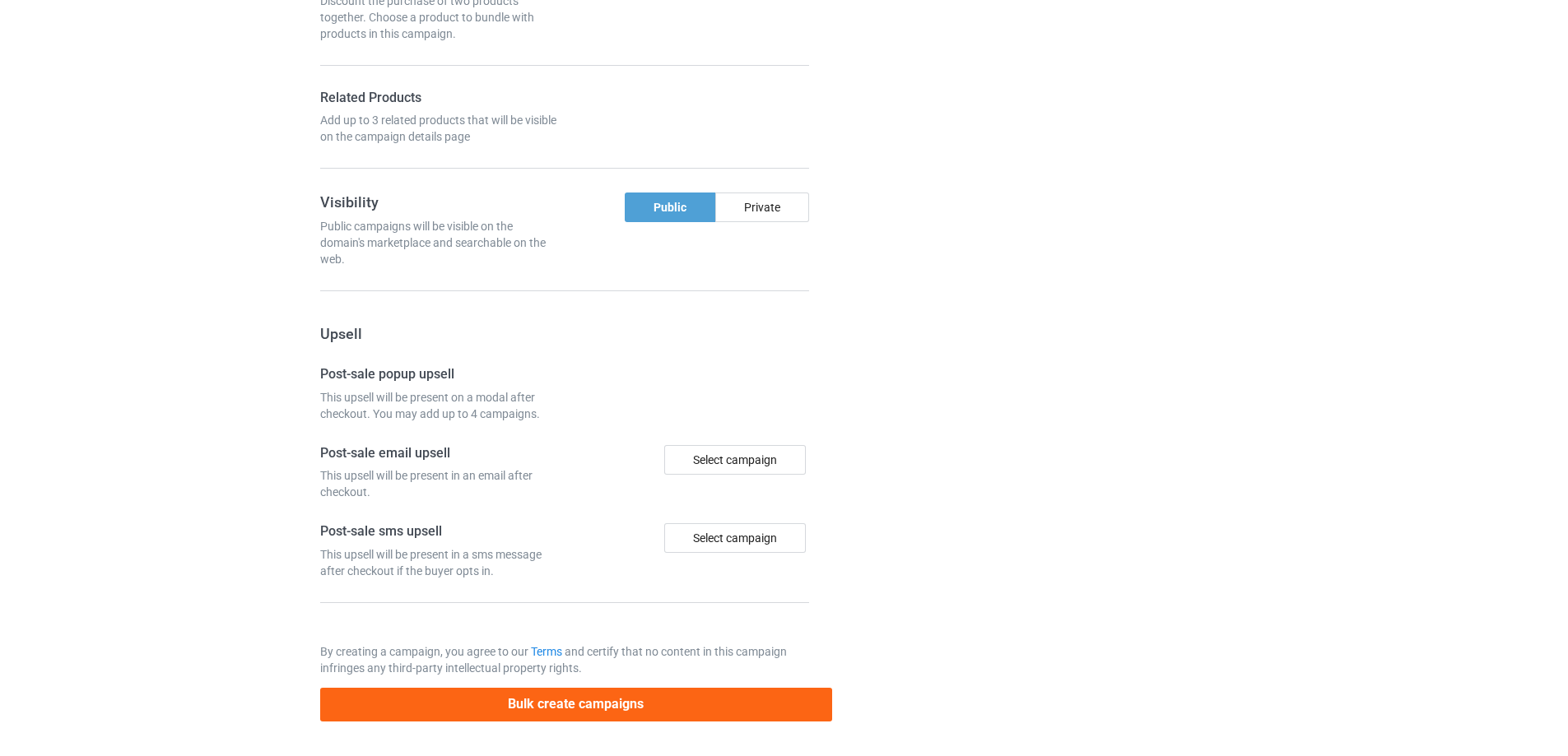
drag, startPoint x: 952, startPoint y: 345, endPoint x: 929, endPoint y: 340, distance: 23.5
click at [948, 338] on div at bounding box center [903, 35] width 119 height 1399
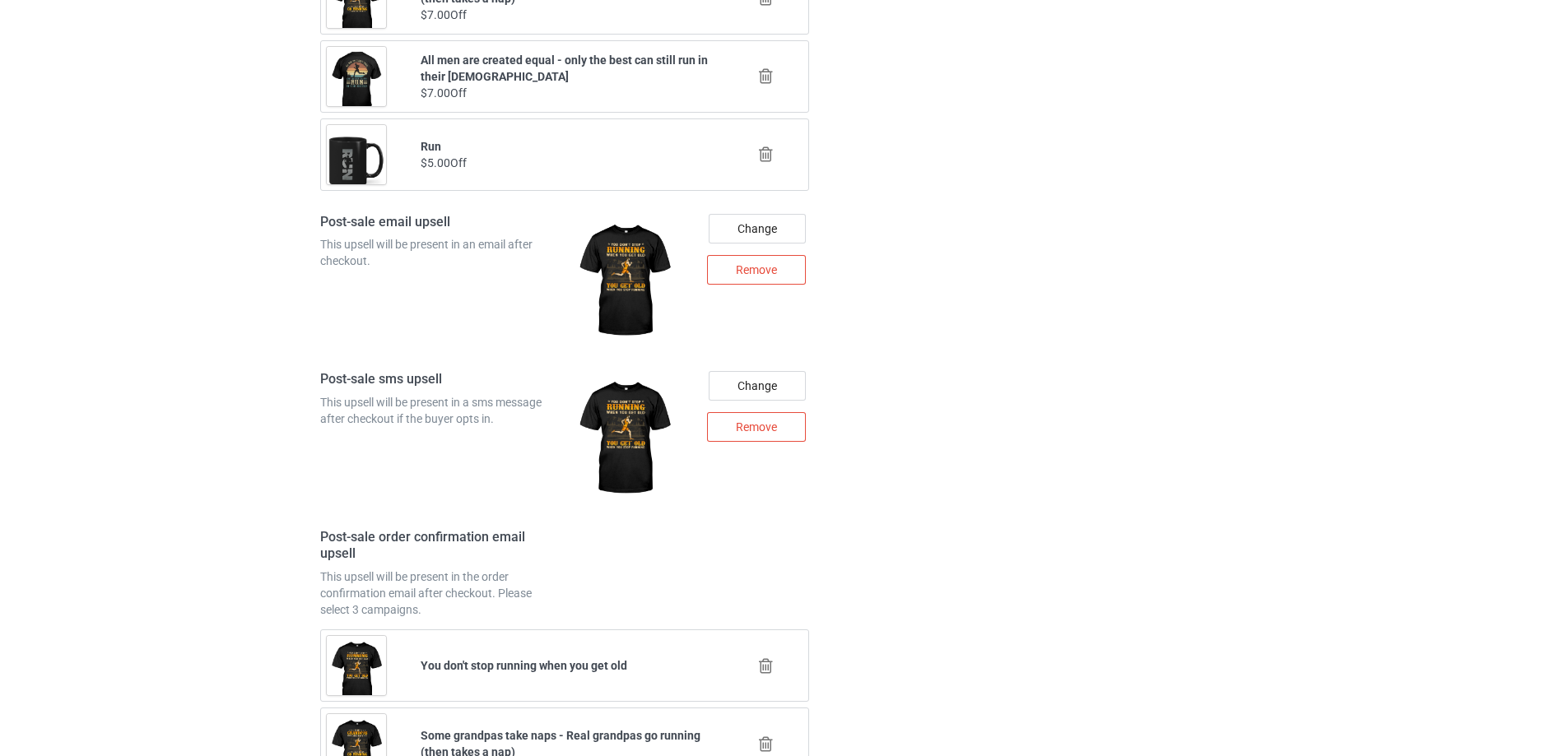
scroll to position [2314, 0]
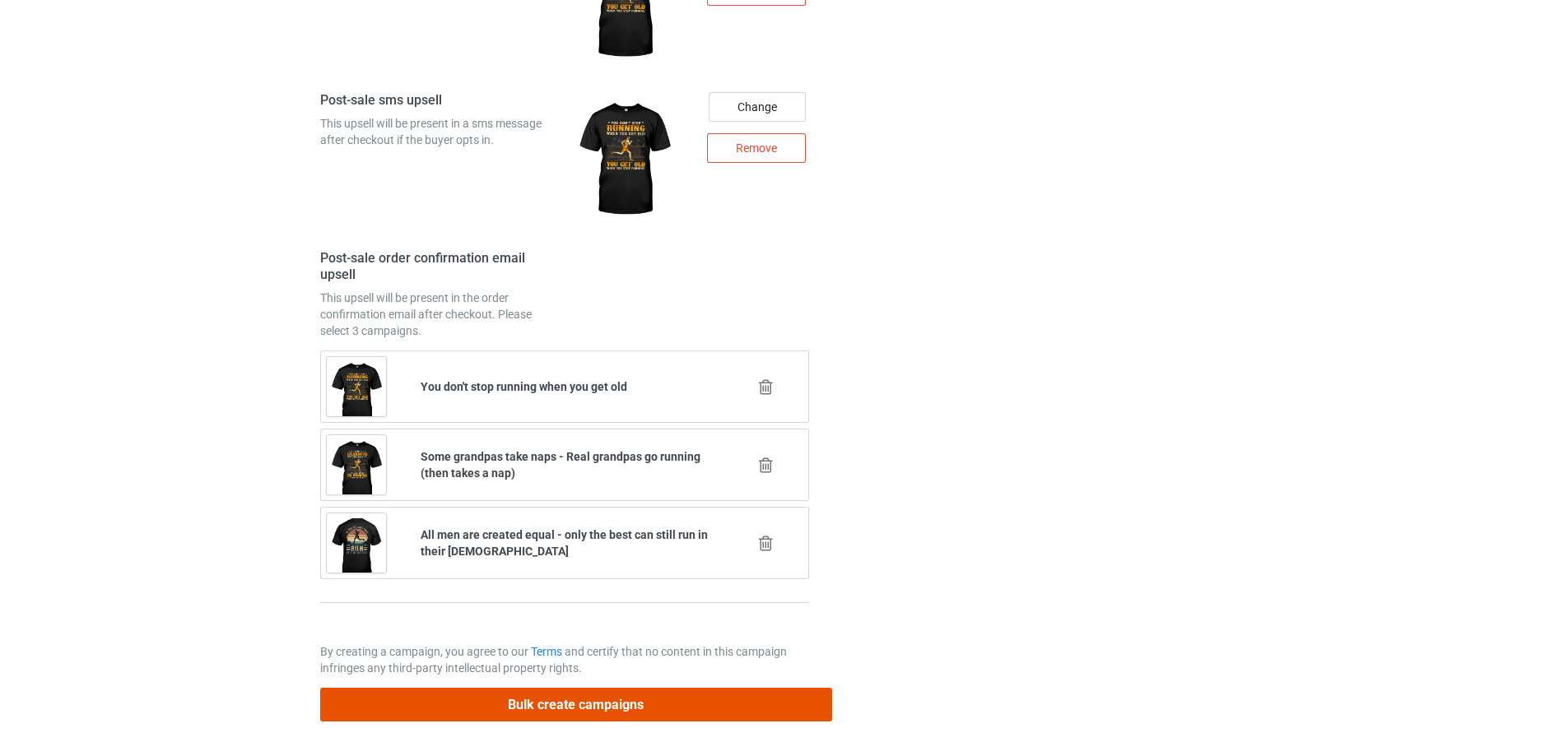
click at [606, 704] on button "Bulk create campaigns" at bounding box center [576, 705] width 512 height 34
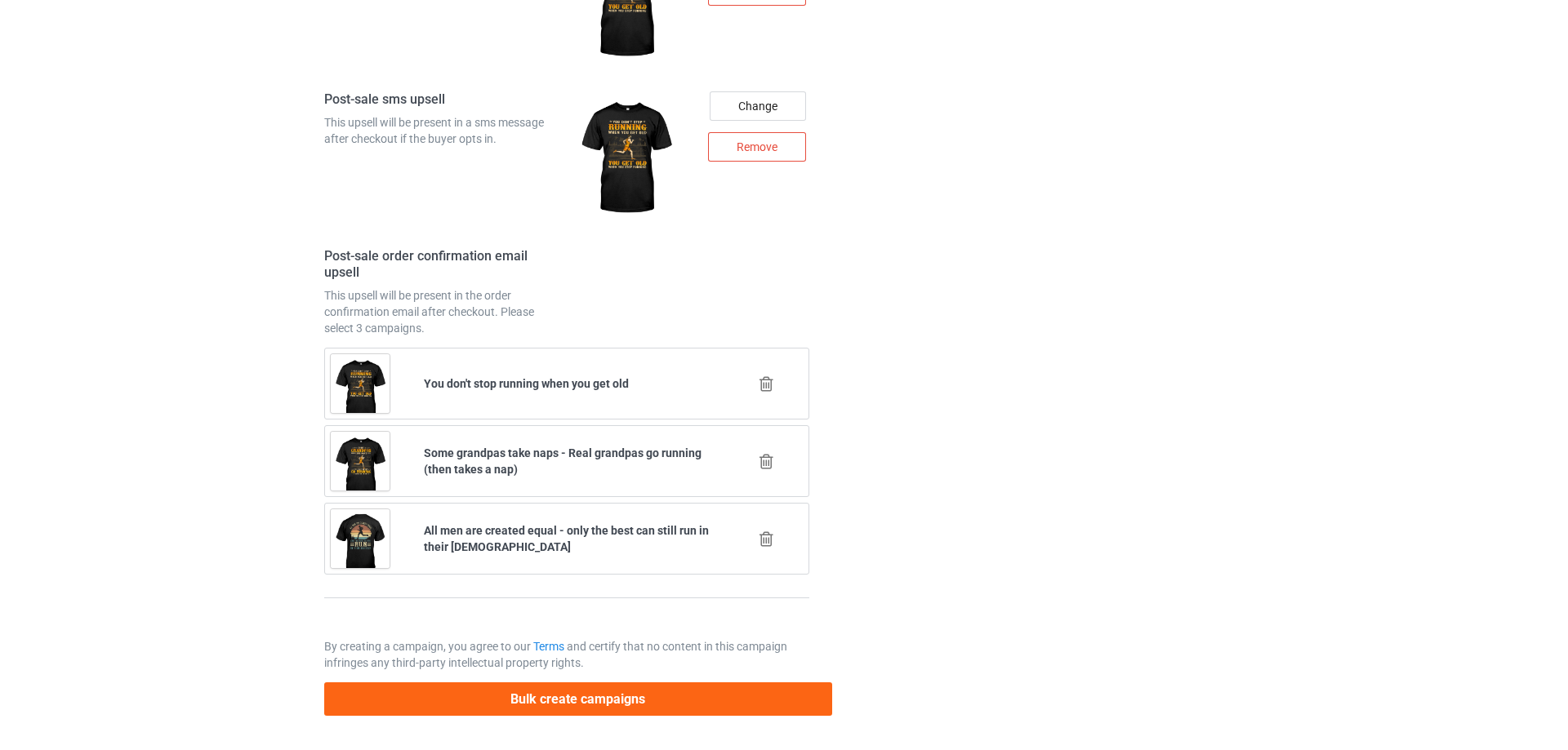
scroll to position [0, 0]
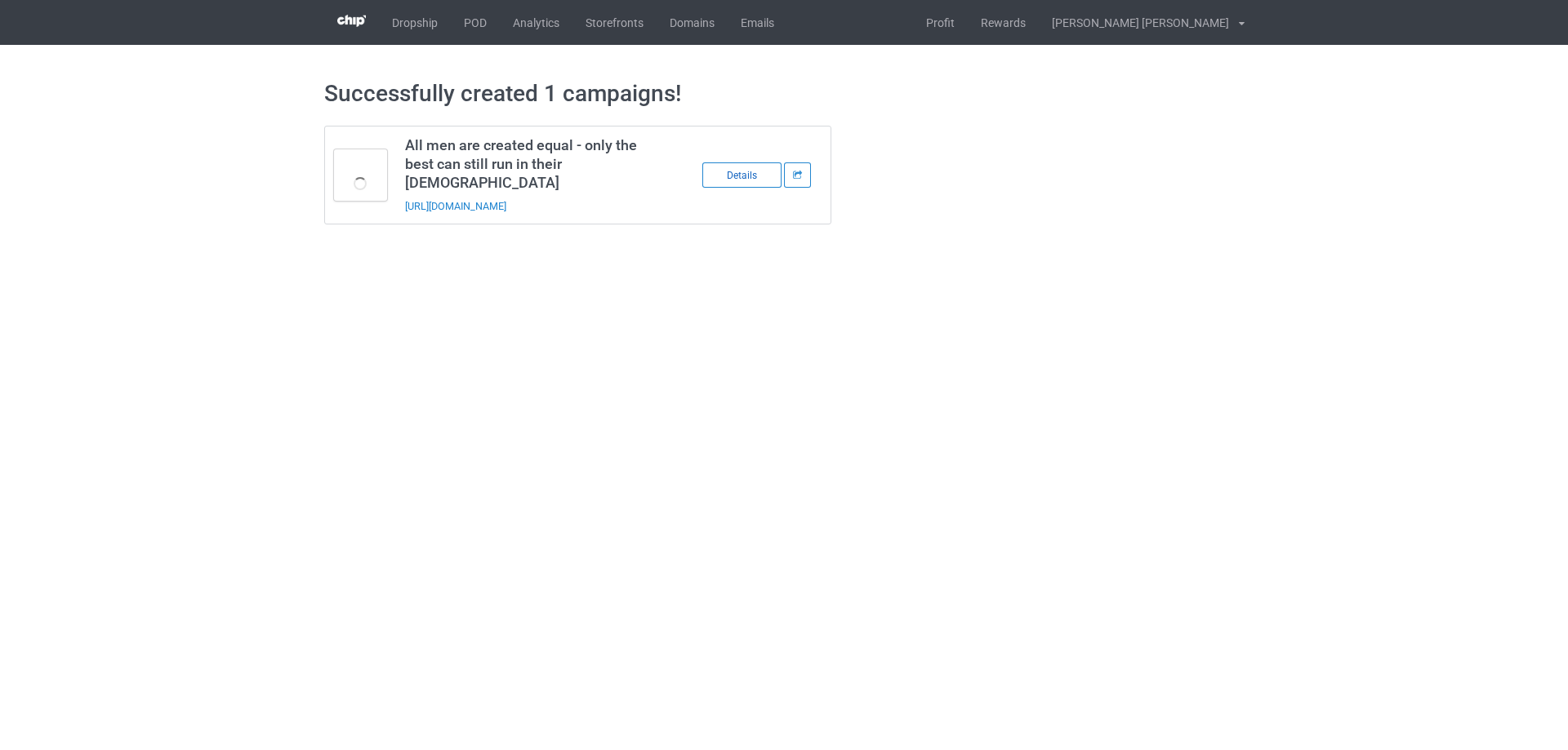
click at [748, 169] on div "Details" at bounding box center [742, 175] width 79 height 25
